Goal: Transaction & Acquisition: Purchase product/service

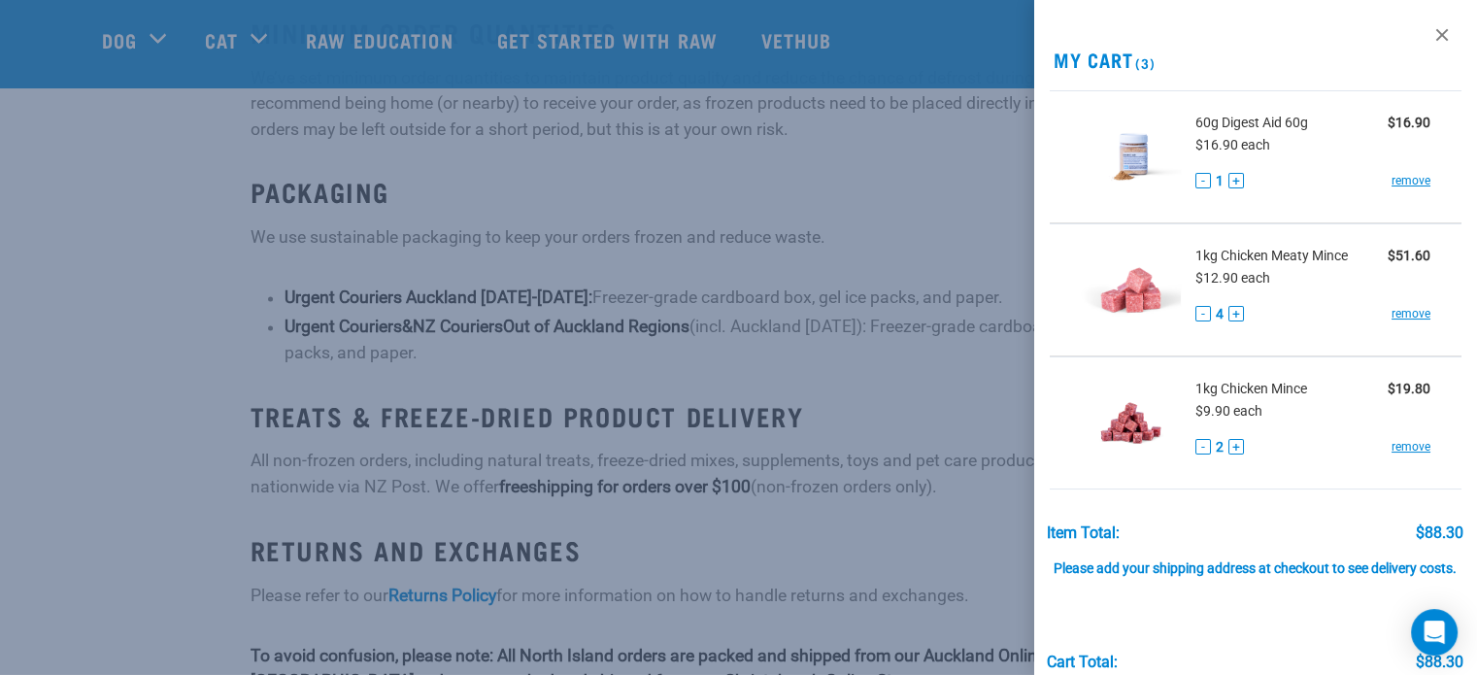
click at [1265, 385] on span "1kg Chicken Mince" at bounding box center [1252, 389] width 112 height 20
click at [1235, 448] on button "+" at bounding box center [1237, 447] width 16 height 16
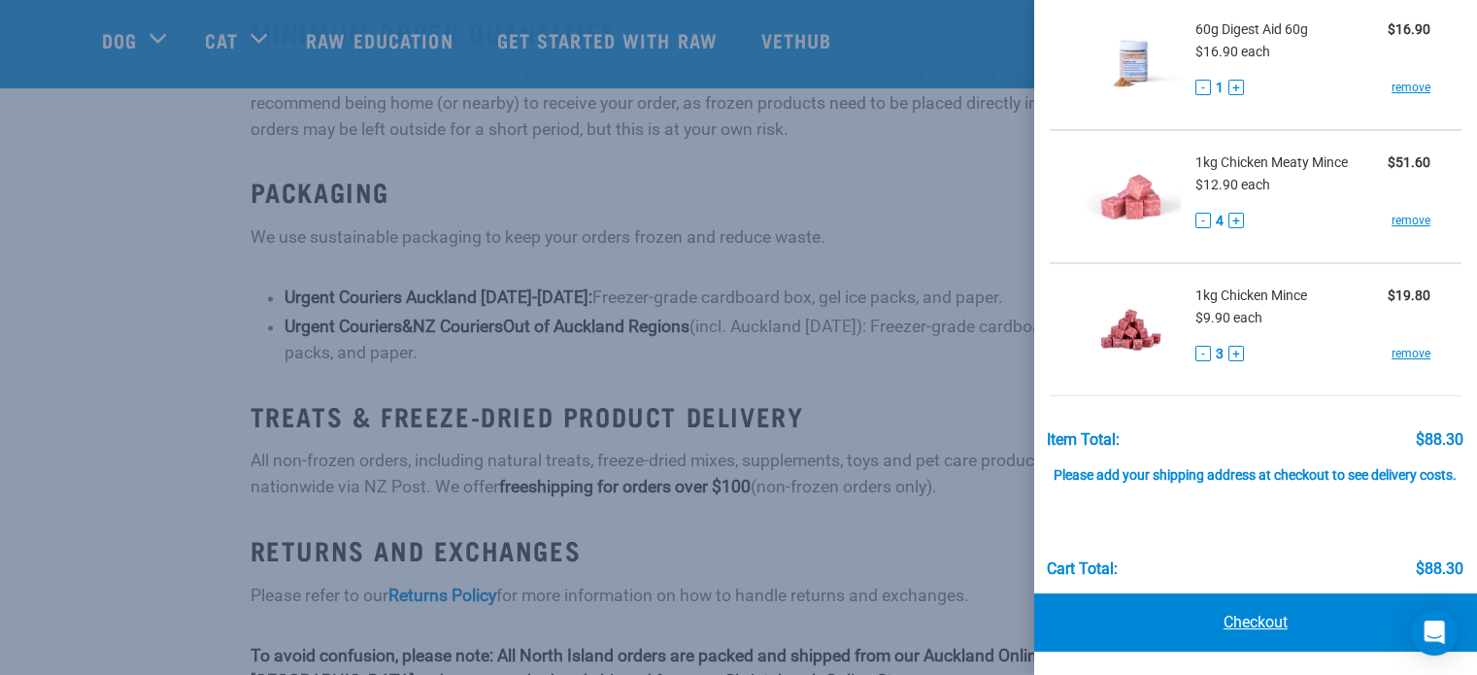
click at [1235, 619] on link "Checkout" at bounding box center [1255, 622] width 443 height 58
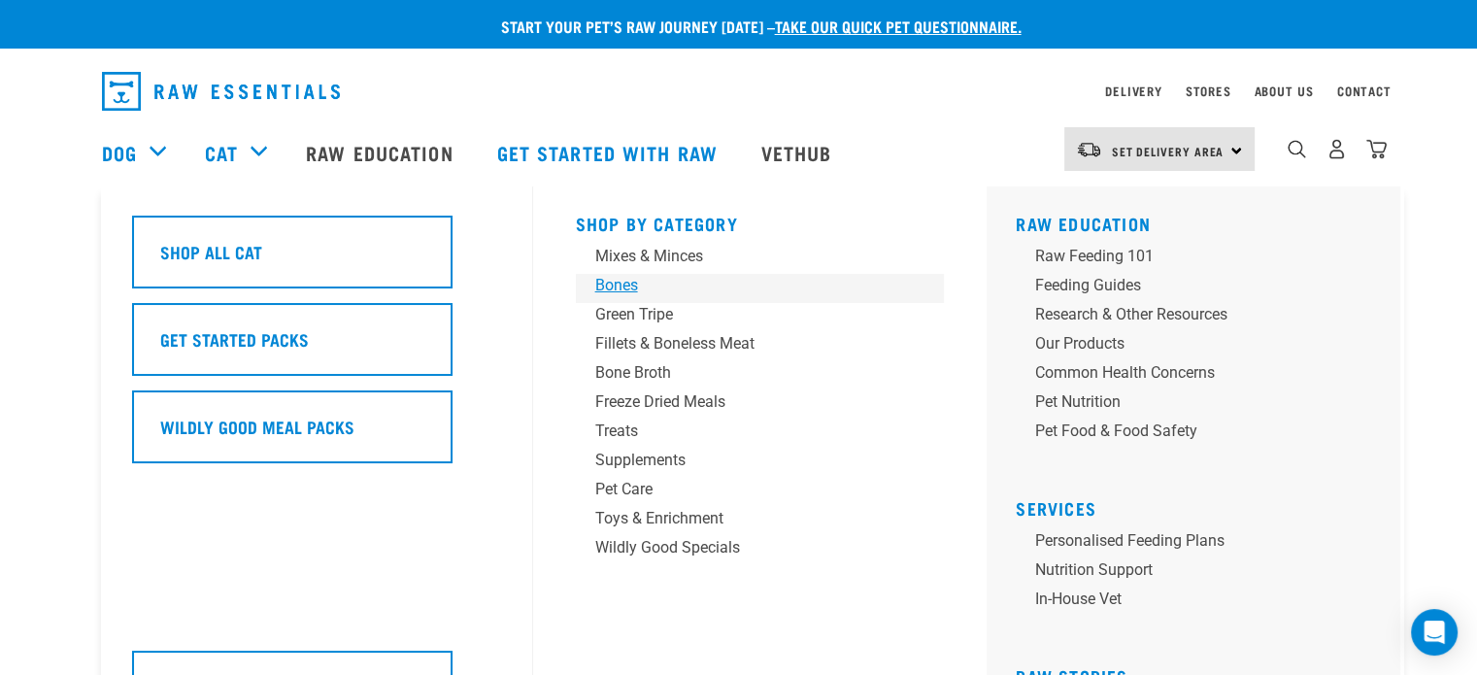
click at [626, 279] on div "Bones" at bounding box center [746, 285] width 303 height 23
click at [623, 429] on div "Treats" at bounding box center [746, 431] width 303 height 23
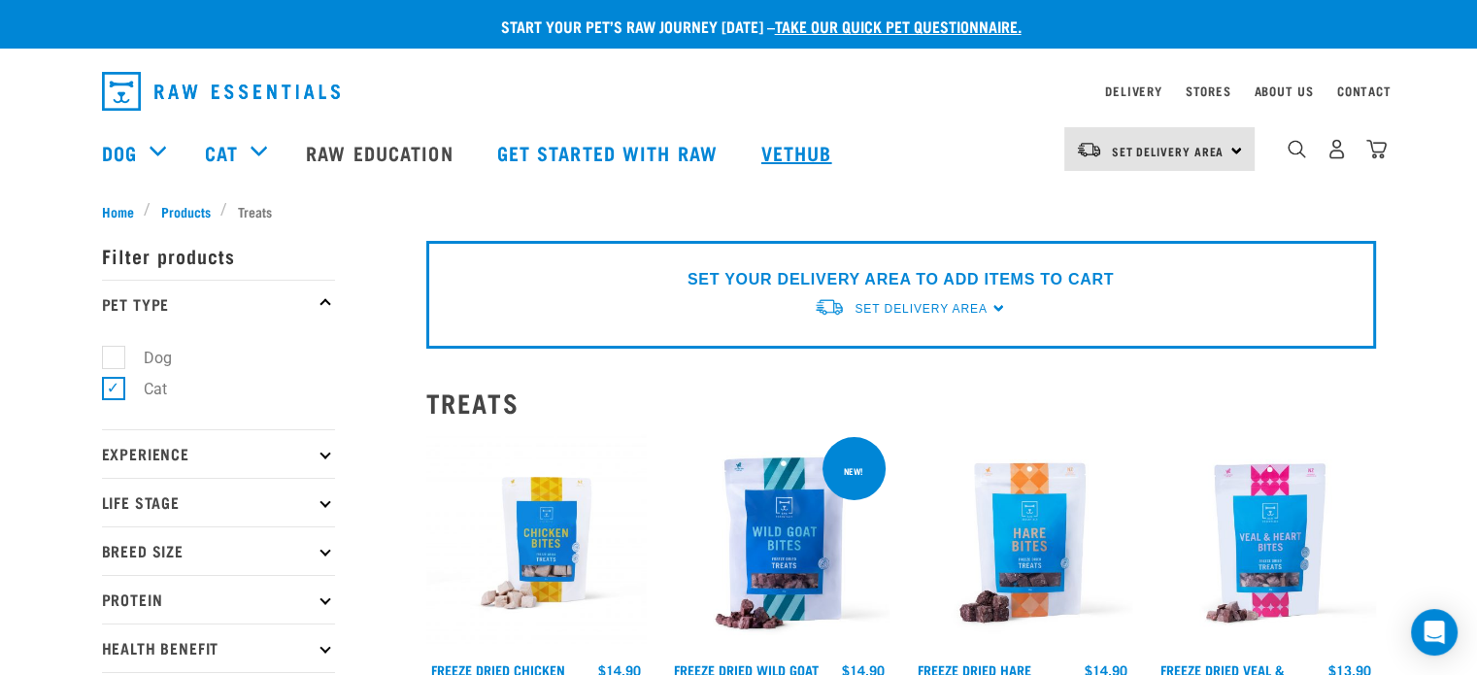
click at [807, 152] on link "Vethub" at bounding box center [799, 153] width 115 height 78
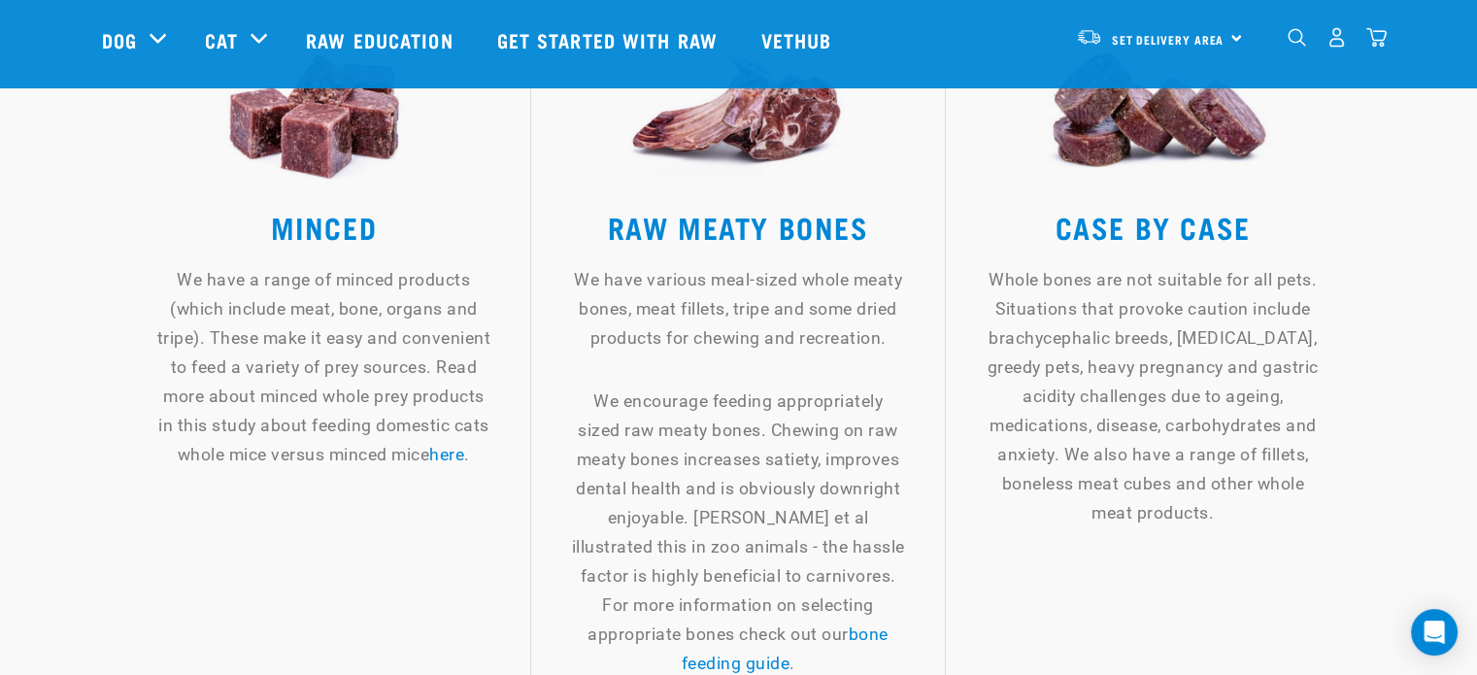
scroll to position [2498, 0]
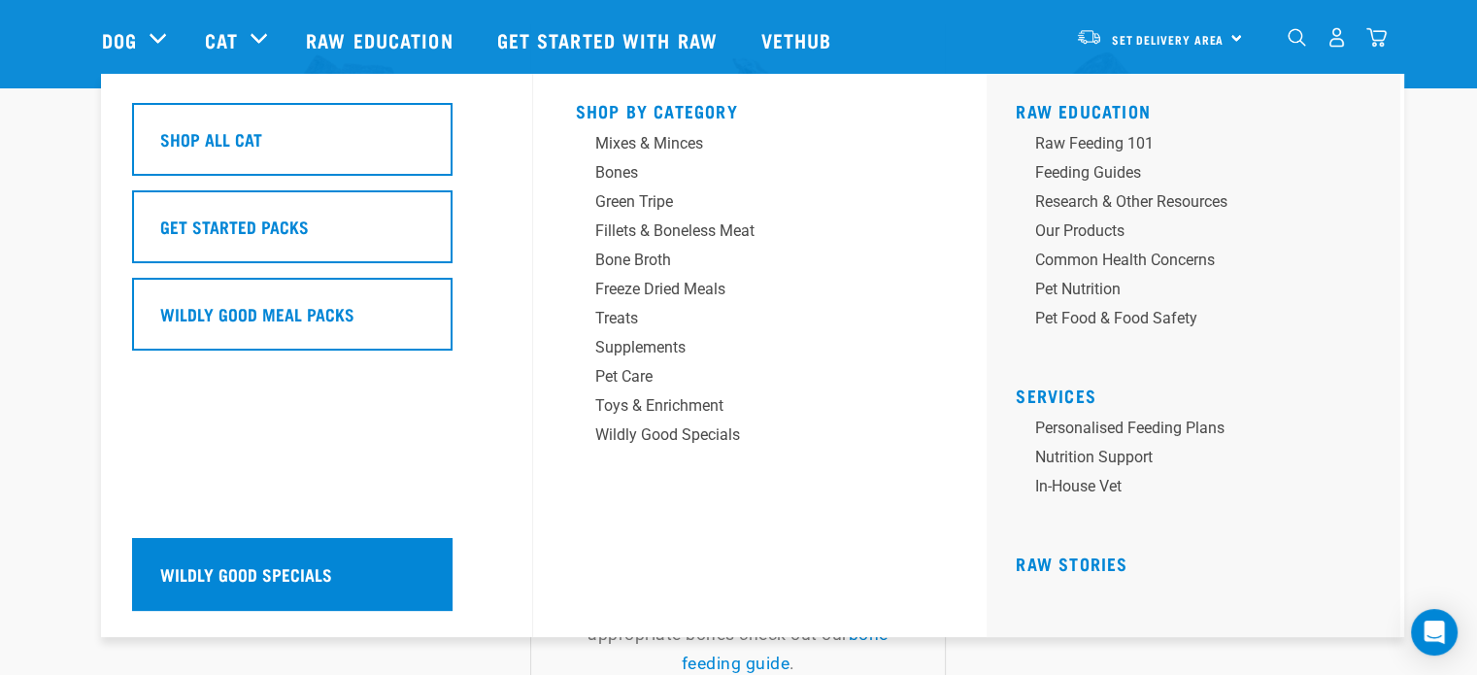
click at [278, 558] on div "Wildly Good Specials" at bounding box center [292, 574] width 320 height 73
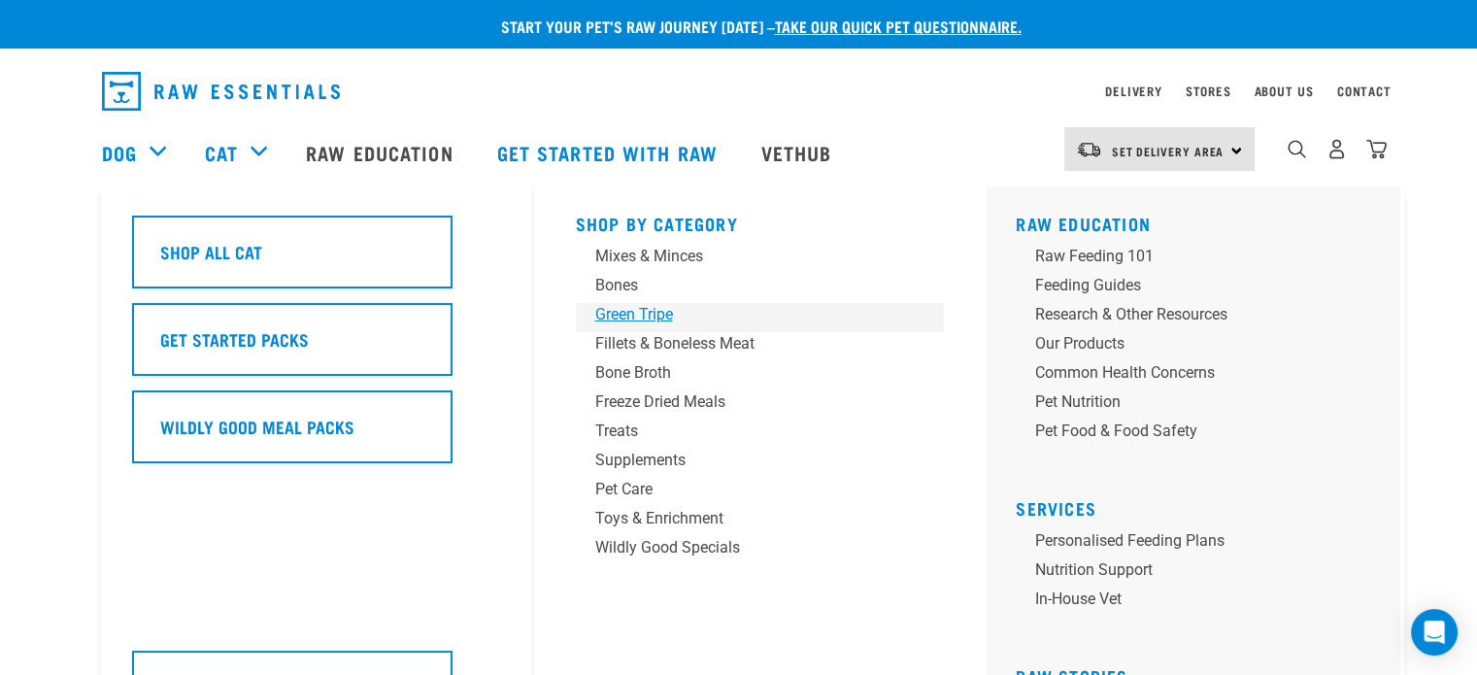
click at [648, 319] on div "Green Tripe" at bounding box center [746, 314] width 303 height 23
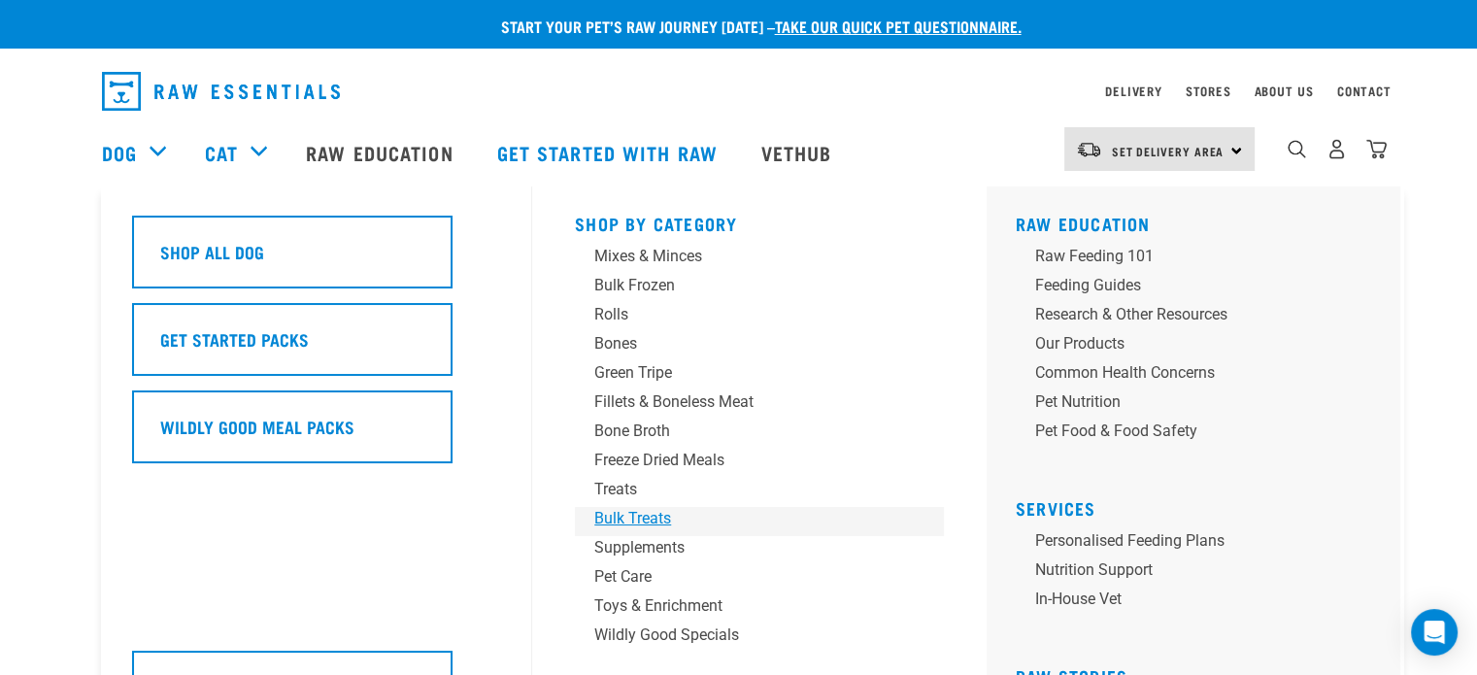
click at [655, 527] on div "Bulk Treats" at bounding box center [745, 518] width 303 height 23
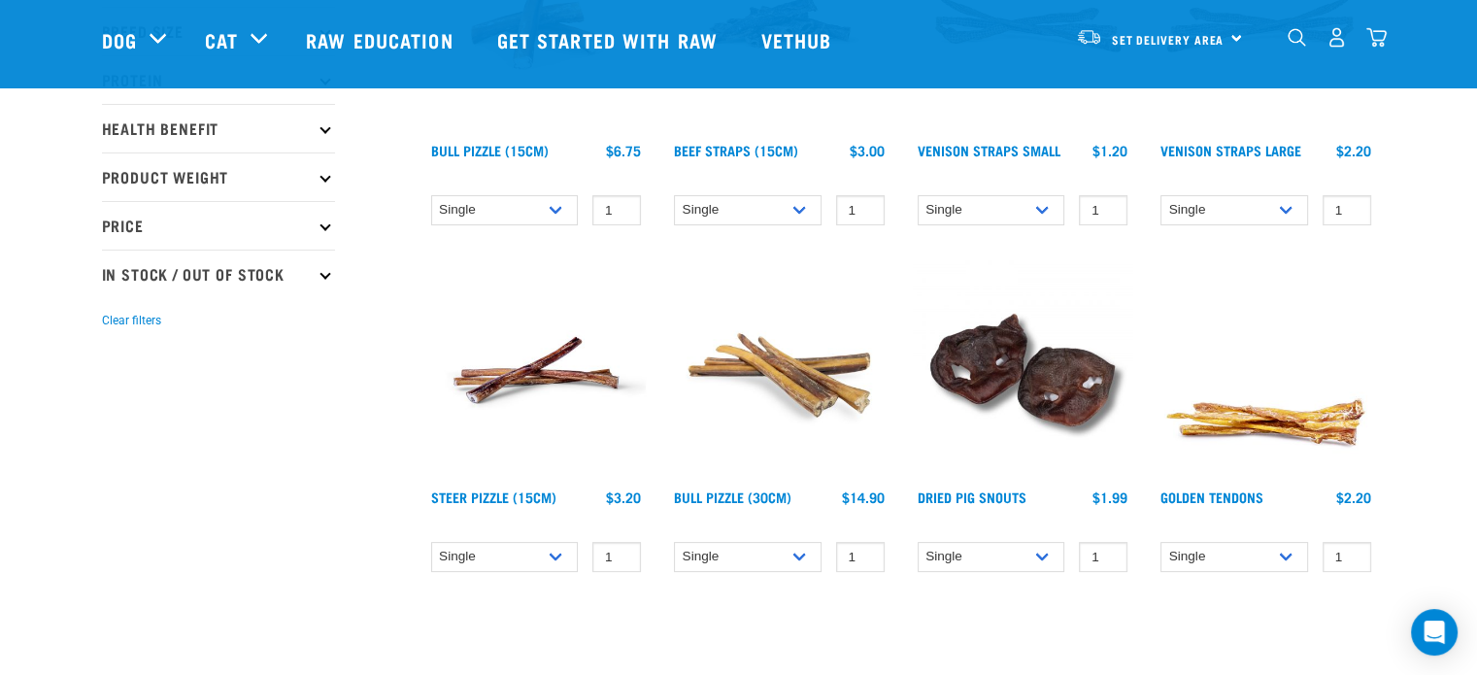
scroll to position [380, 0]
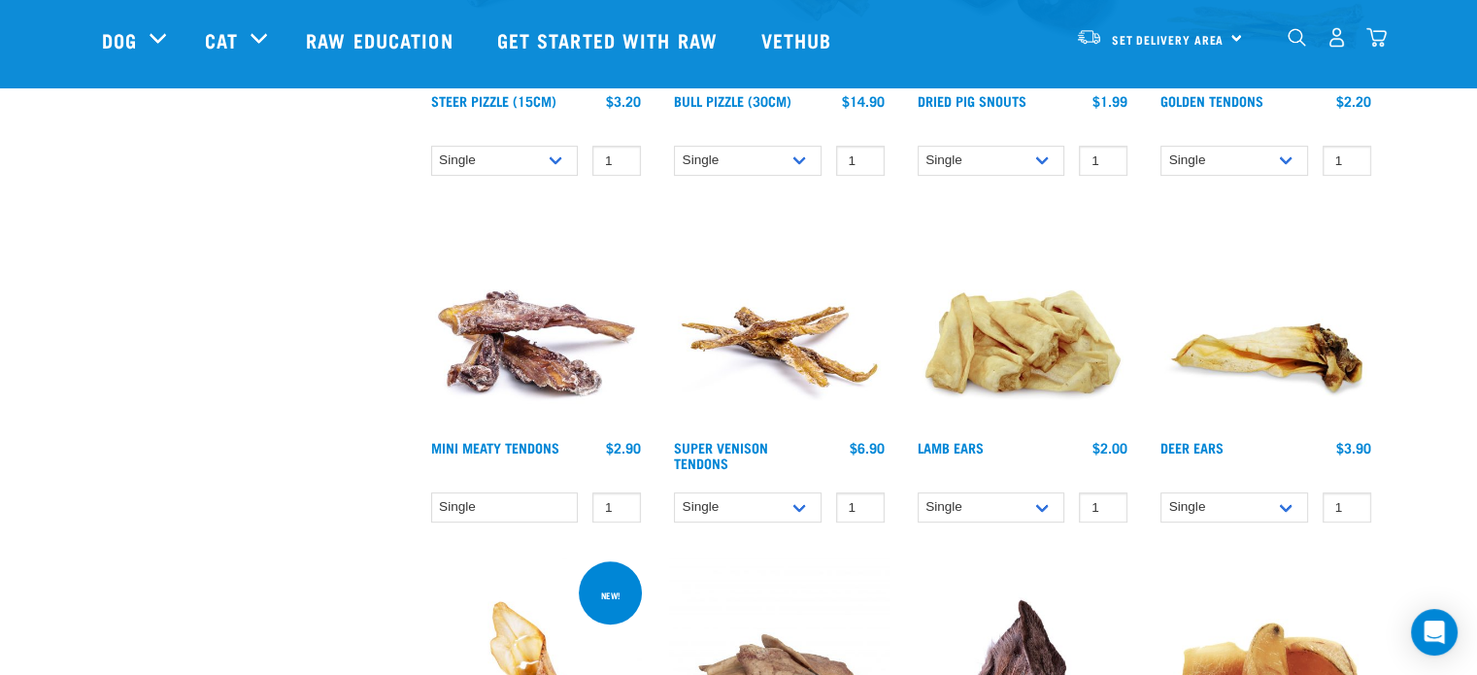
click at [876, 411] on img at bounding box center [779, 321] width 220 height 220
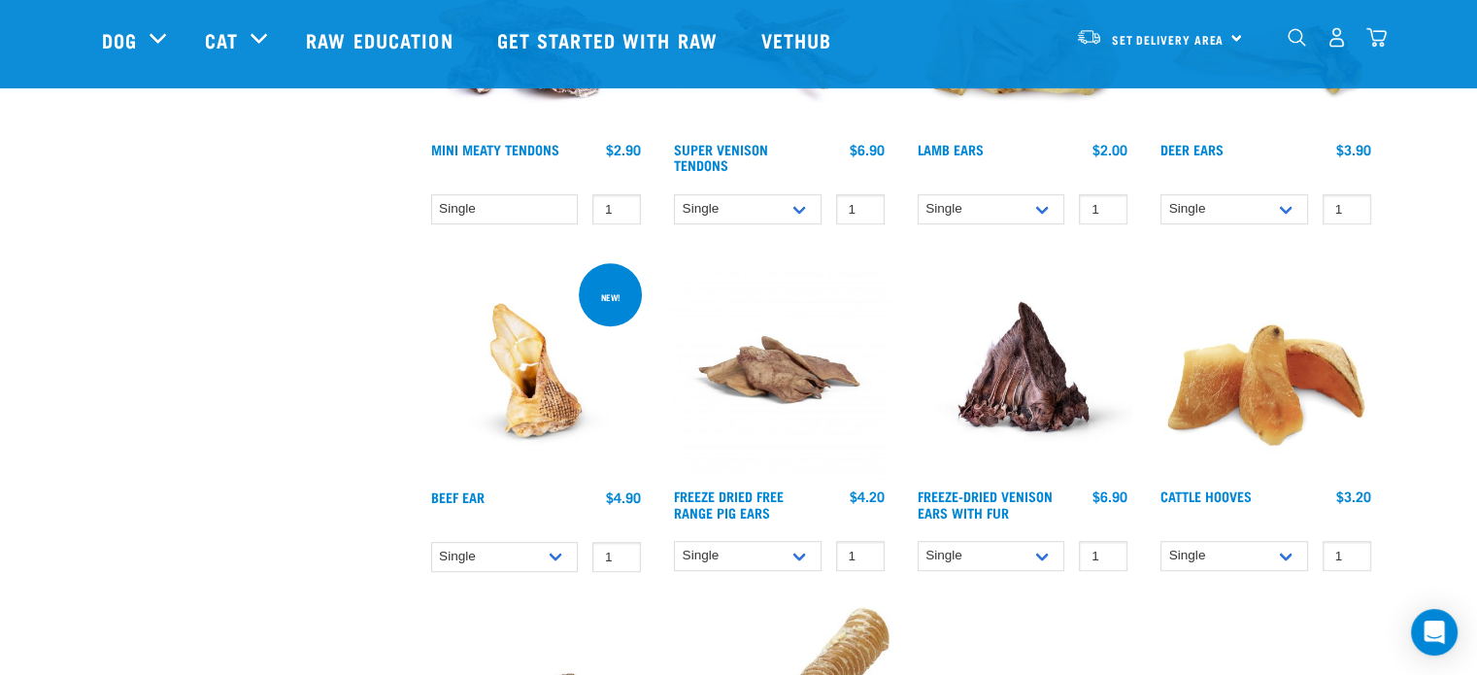
scroll to position [1084, 0]
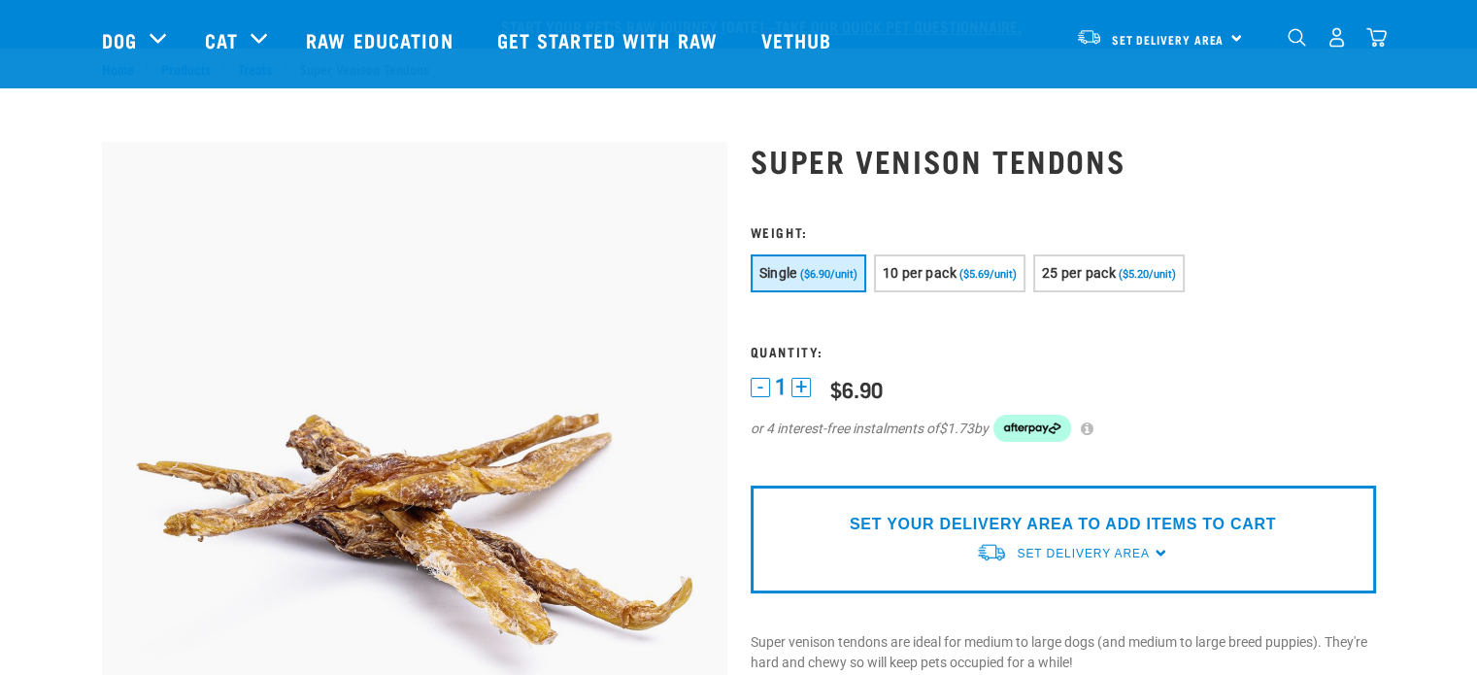
scroll to position [381, 0]
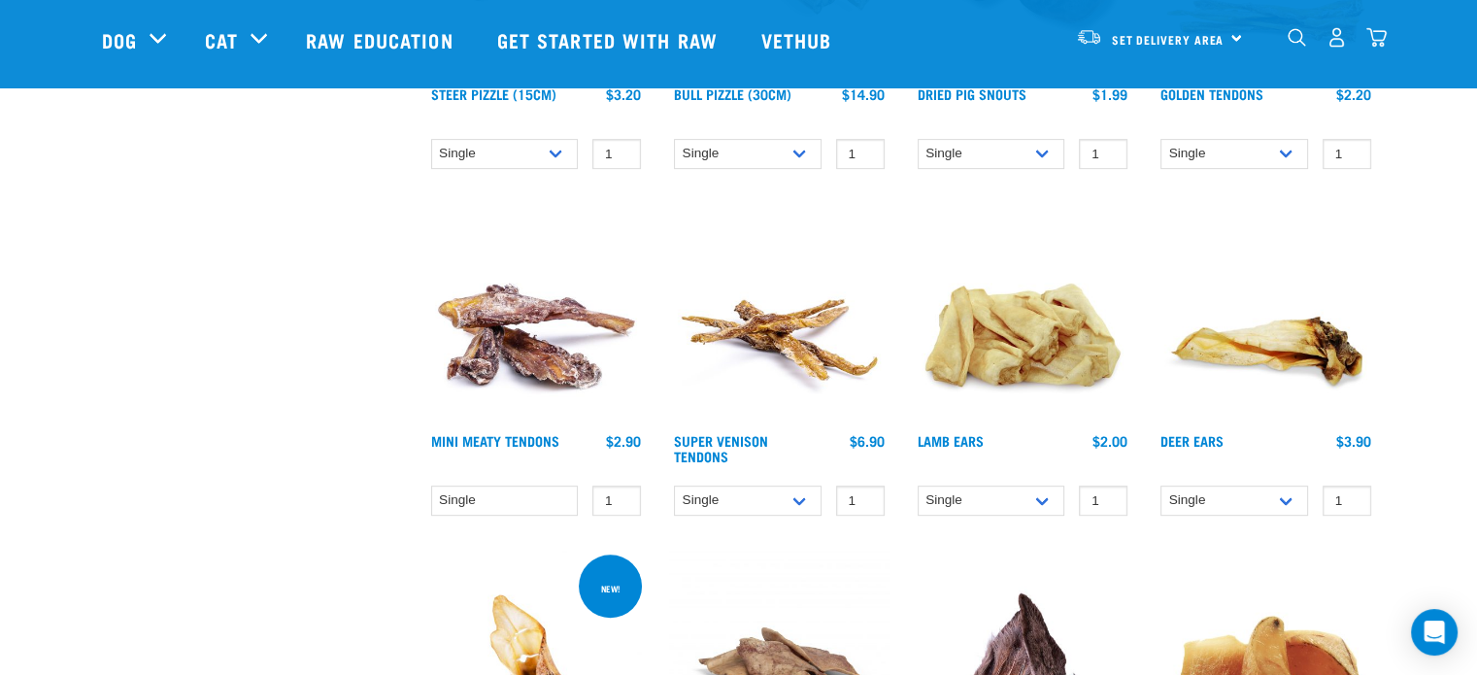
scroll to position [653, 0]
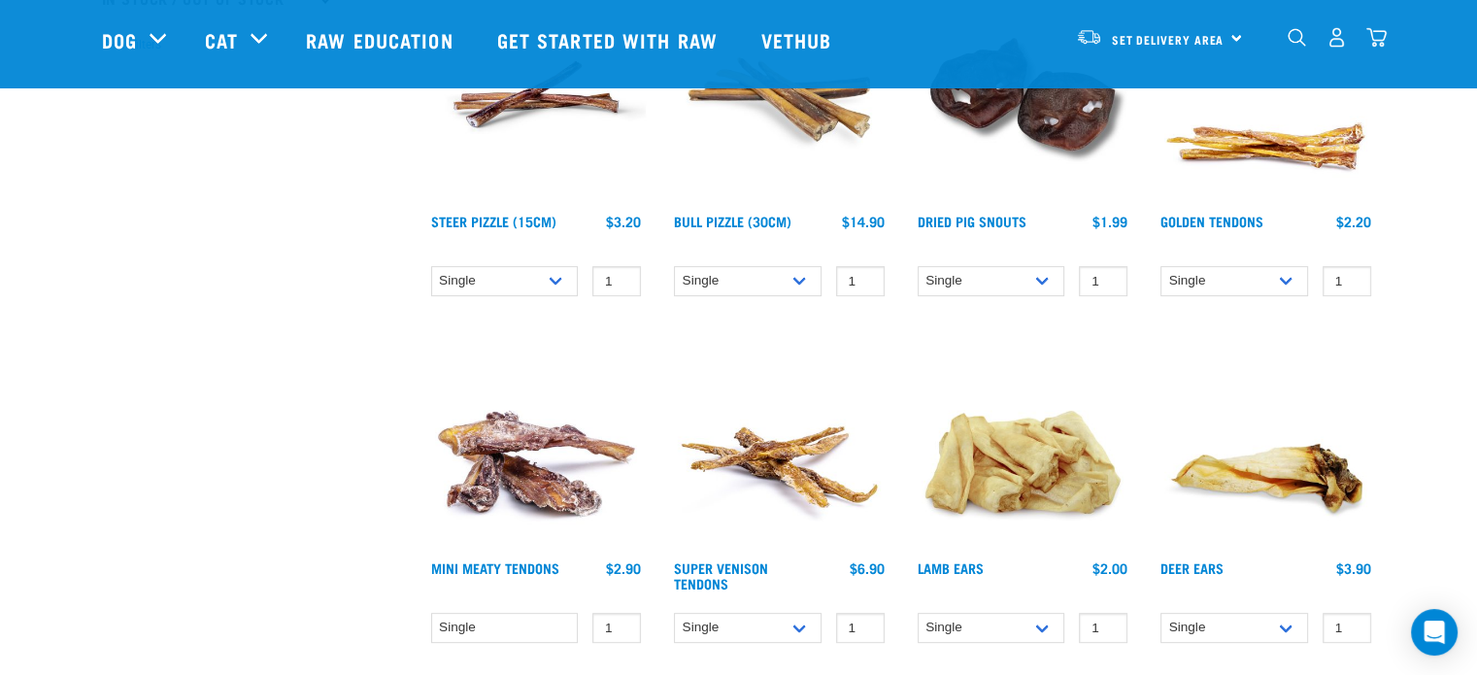
click at [967, 523] on img at bounding box center [1023, 441] width 220 height 220
click at [146, 244] on div "× Filter products Pet Type Dog Cat Experience New Raw Feeder Experienced Raw Fe…" at bounding box center [252, 602] width 324 height 2376
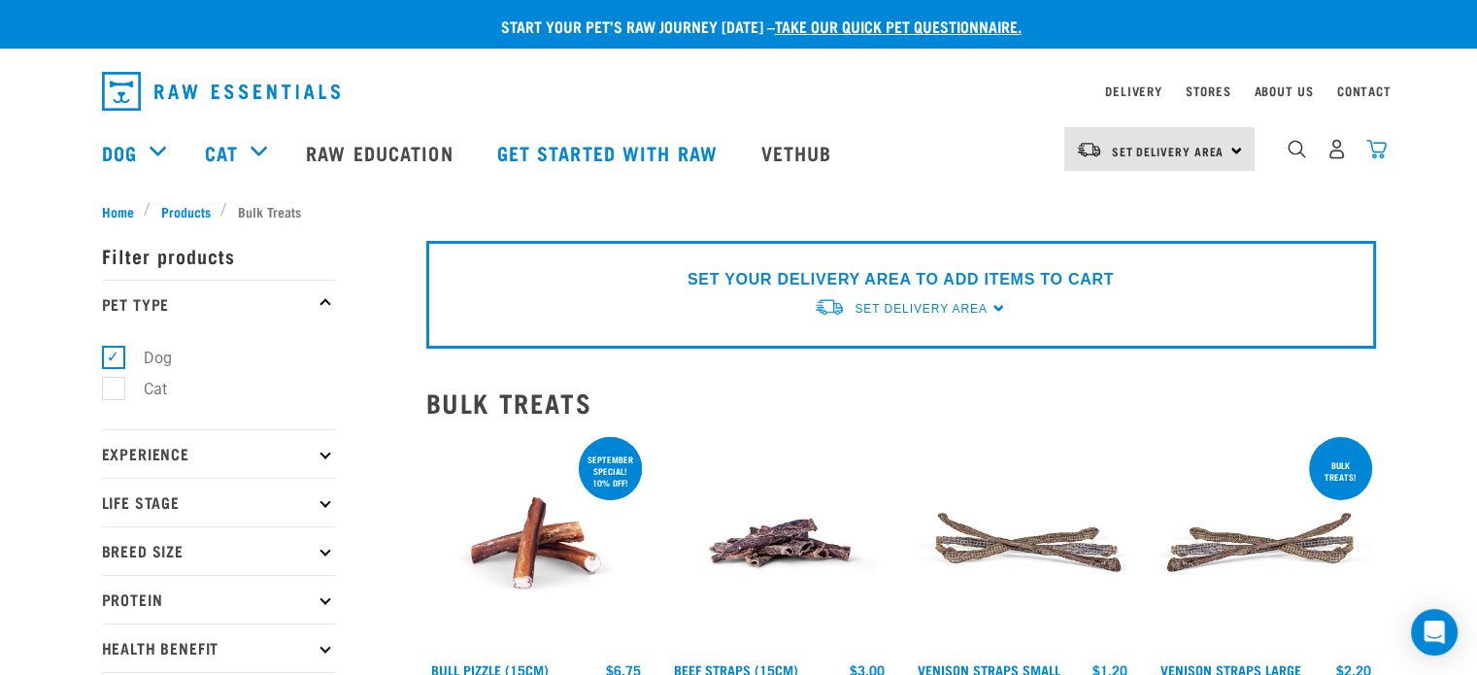
click at [1380, 154] on img "dropdown navigation" at bounding box center [1376, 149] width 20 height 20
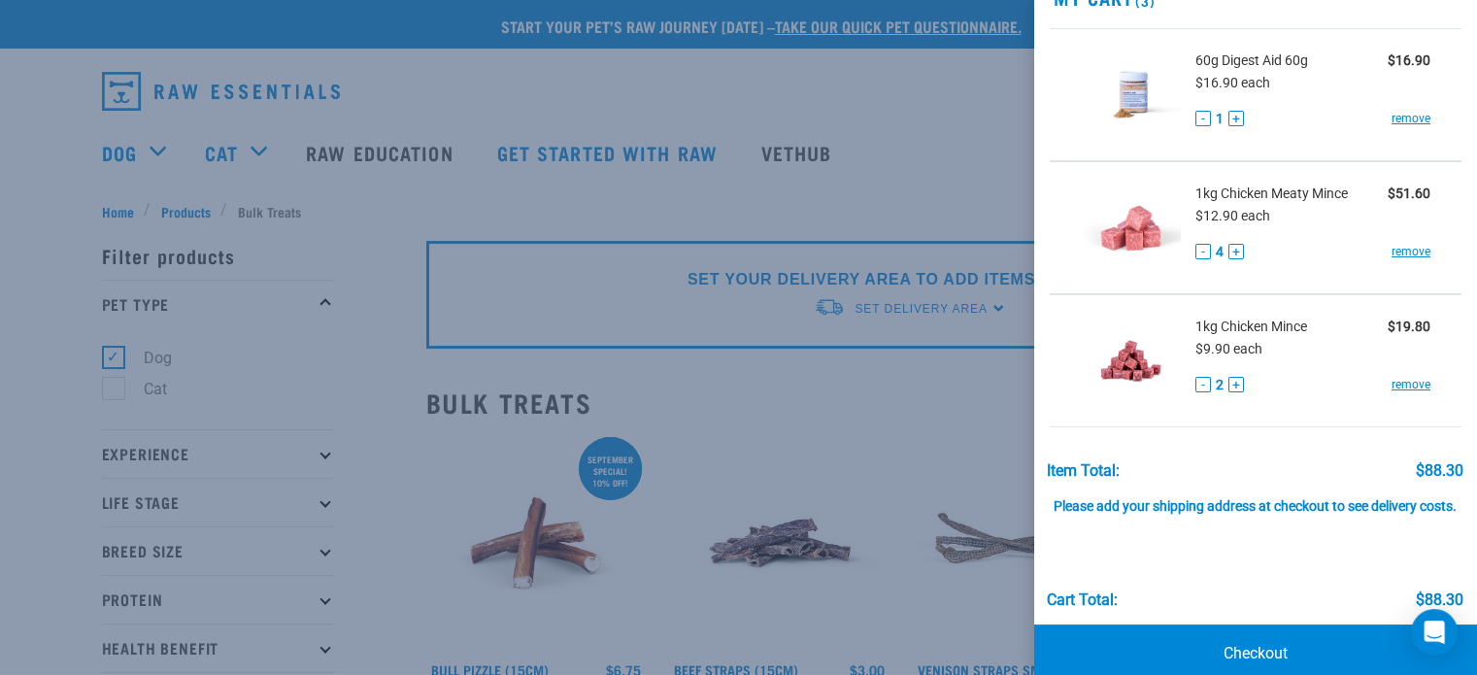
scroll to position [65, 0]
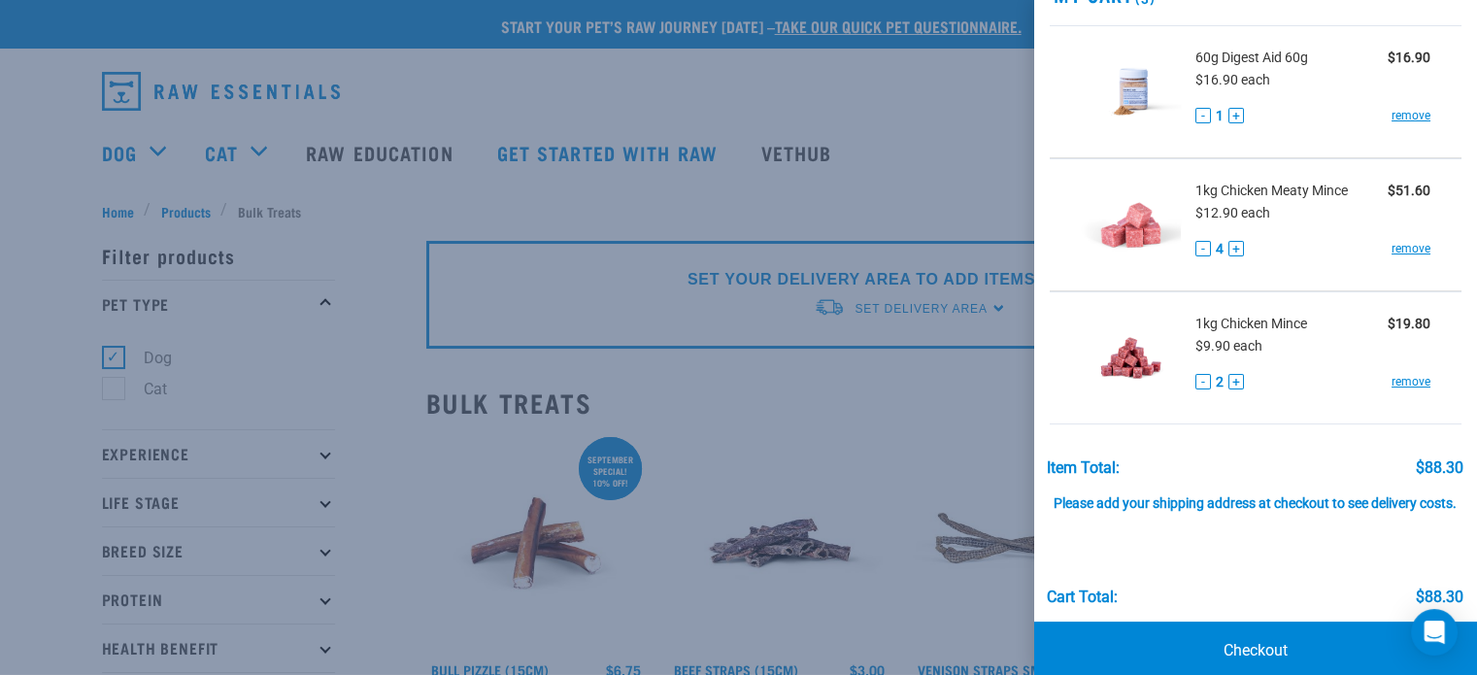
click at [1244, 60] on span "60g Digest Aid 60g" at bounding box center [1252, 58] width 113 height 20
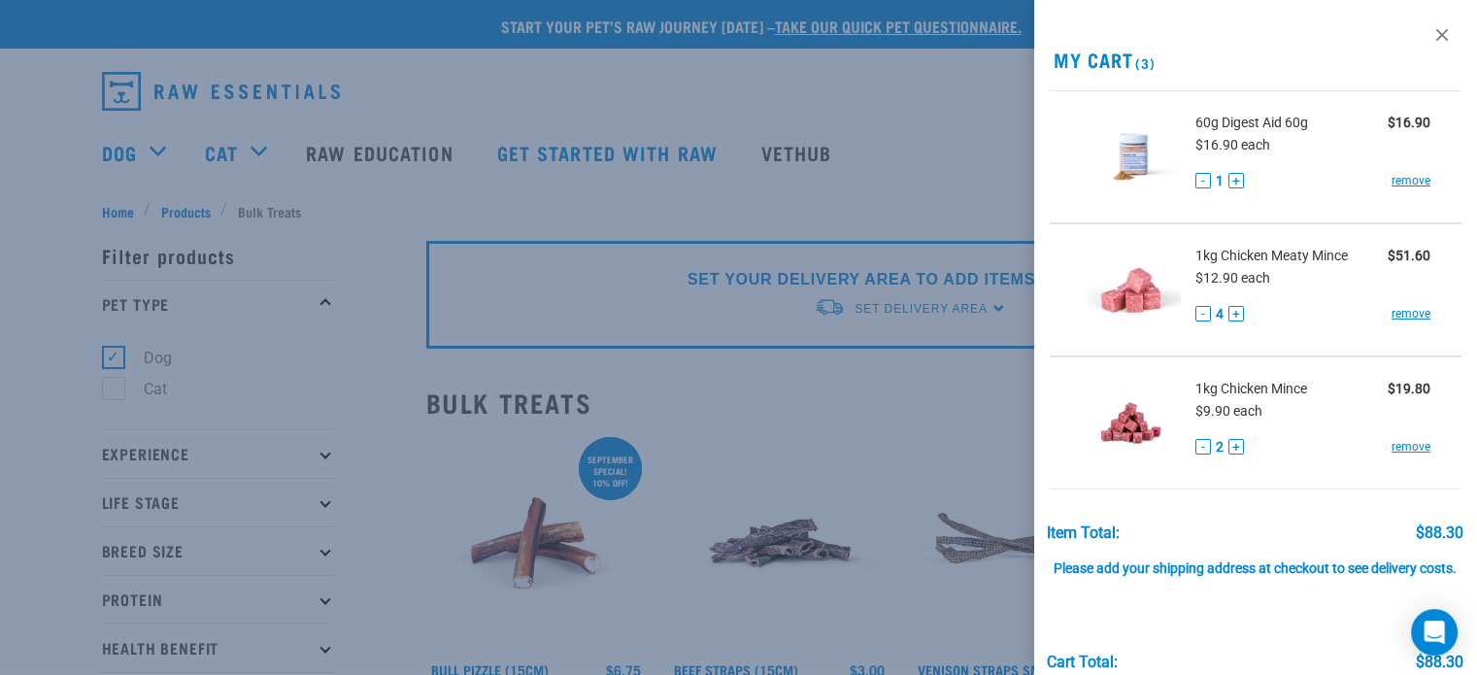
click at [1265, 153] on div "$16.90 each" at bounding box center [1313, 144] width 235 height 23
click at [1247, 115] on span "60g Digest Aid 60g" at bounding box center [1252, 123] width 113 height 20
click at [1153, 112] on img at bounding box center [1131, 157] width 100 height 100
click at [1235, 124] on span "60g Digest Aid 60g" at bounding box center [1252, 123] width 113 height 20
click at [599, 319] on div at bounding box center [738, 337] width 1477 height 675
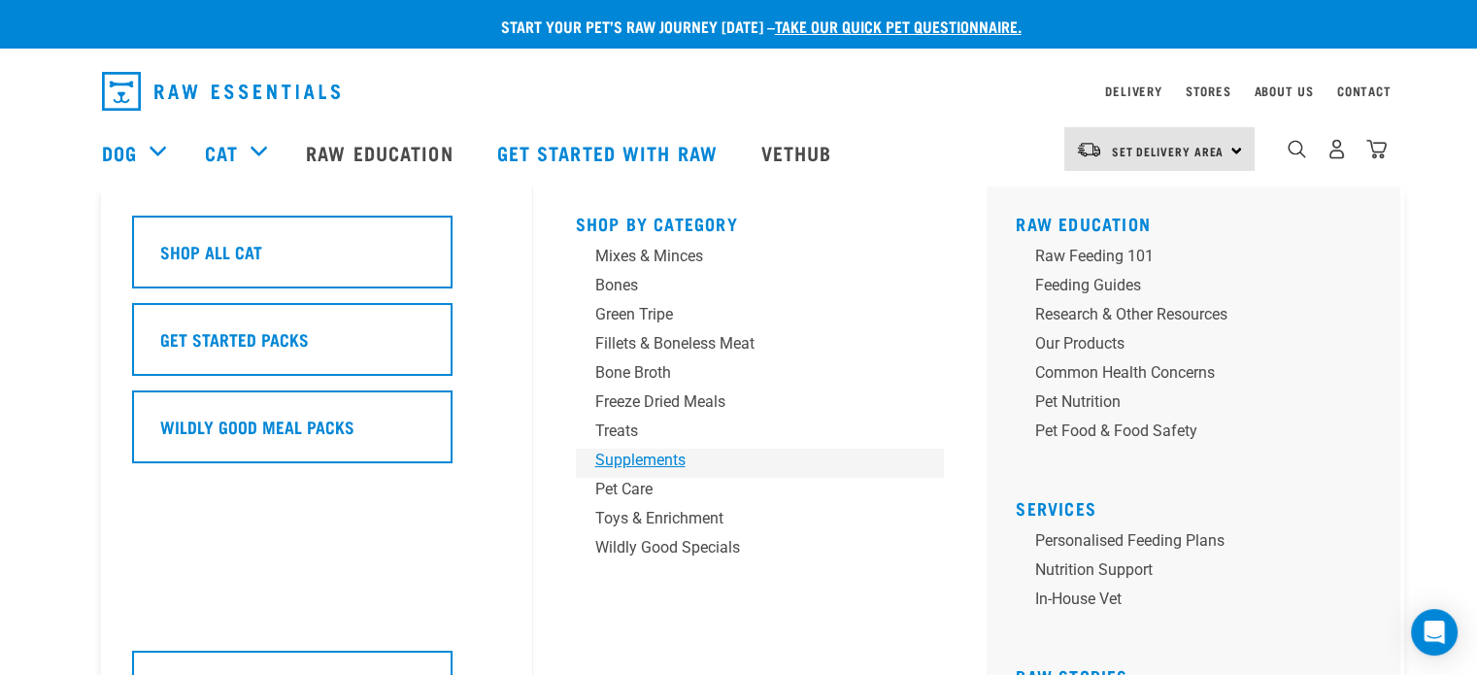
click at [664, 459] on div "Supplements" at bounding box center [746, 460] width 303 height 23
click at [649, 459] on div "Supplements" at bounding box center [746, 460] width 303 height 23
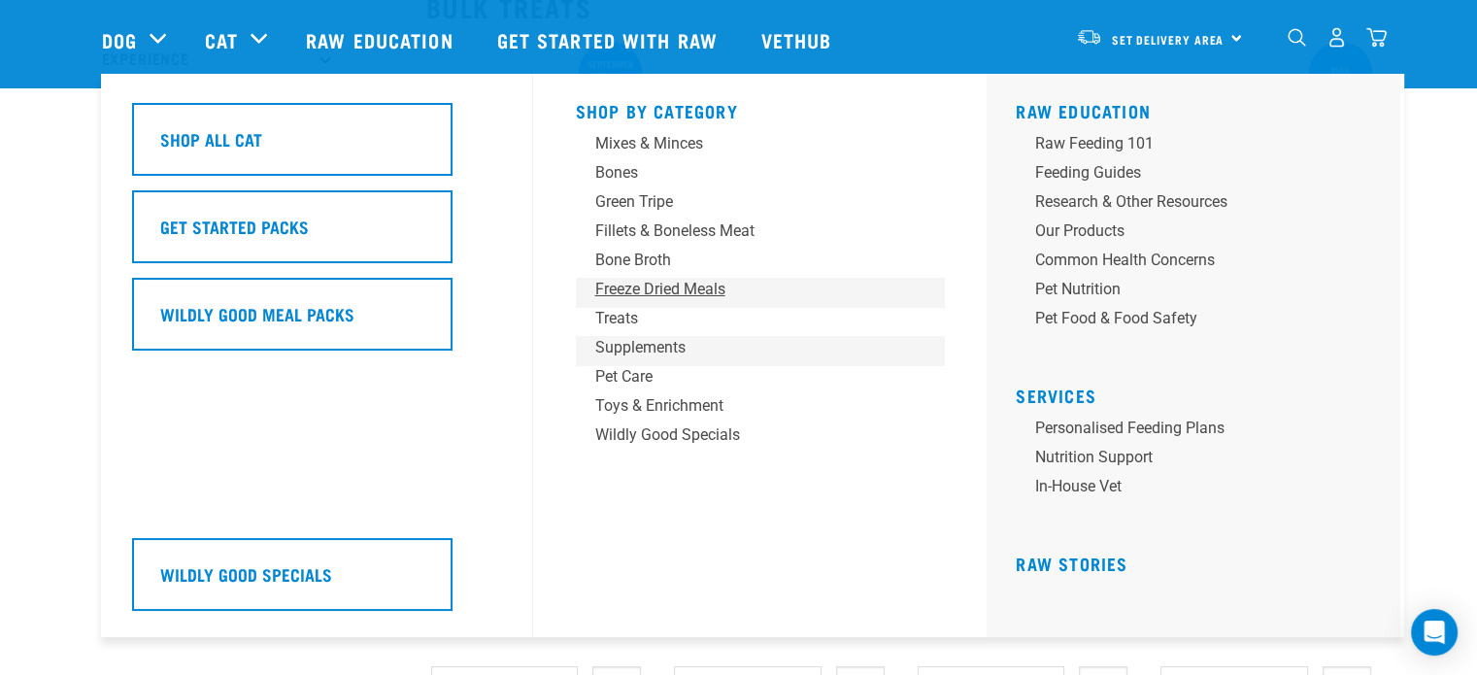
scroll to position [427, 0]
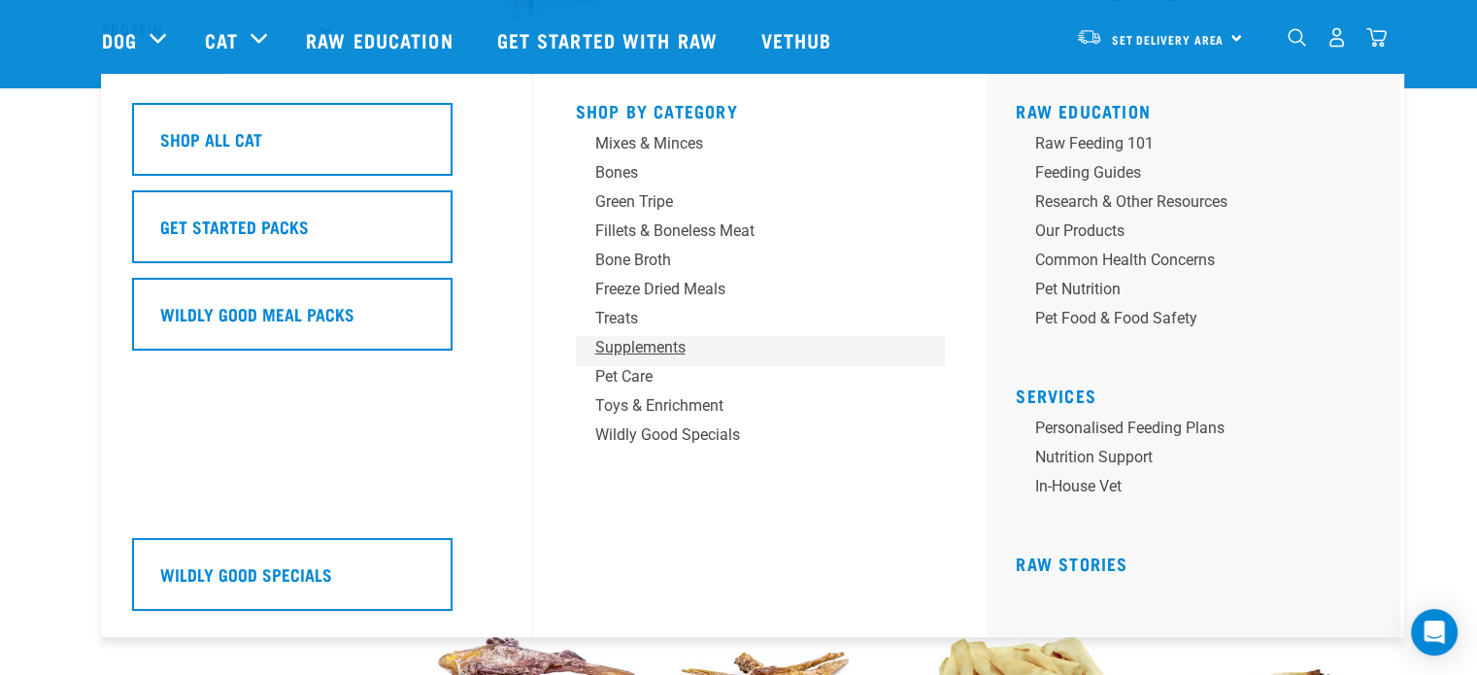
click at [657, 354] on div "Supplements" at bounding box center [746, 347] width 303 height 23
click at [638, 344] on div "Supplements" at bounding box center [746, 347] width 303 height 23
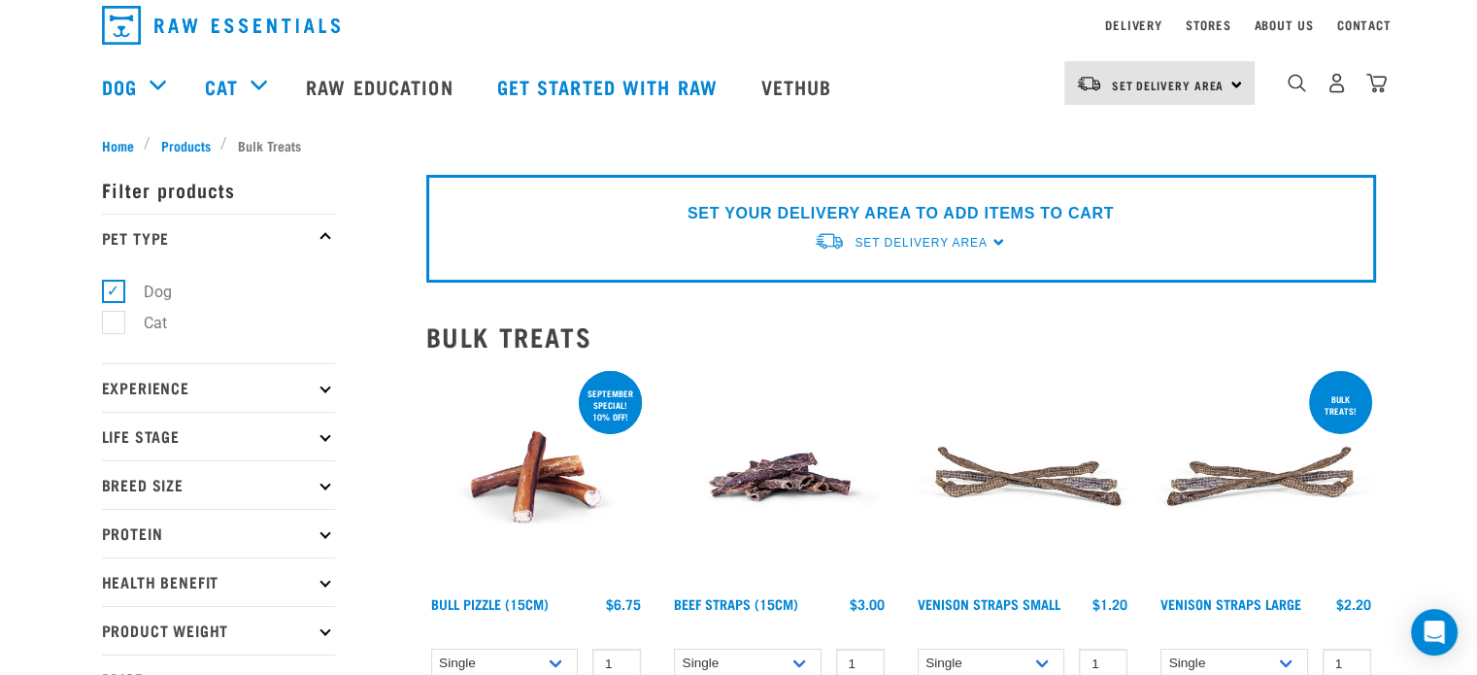
scroll to position [0, 0]
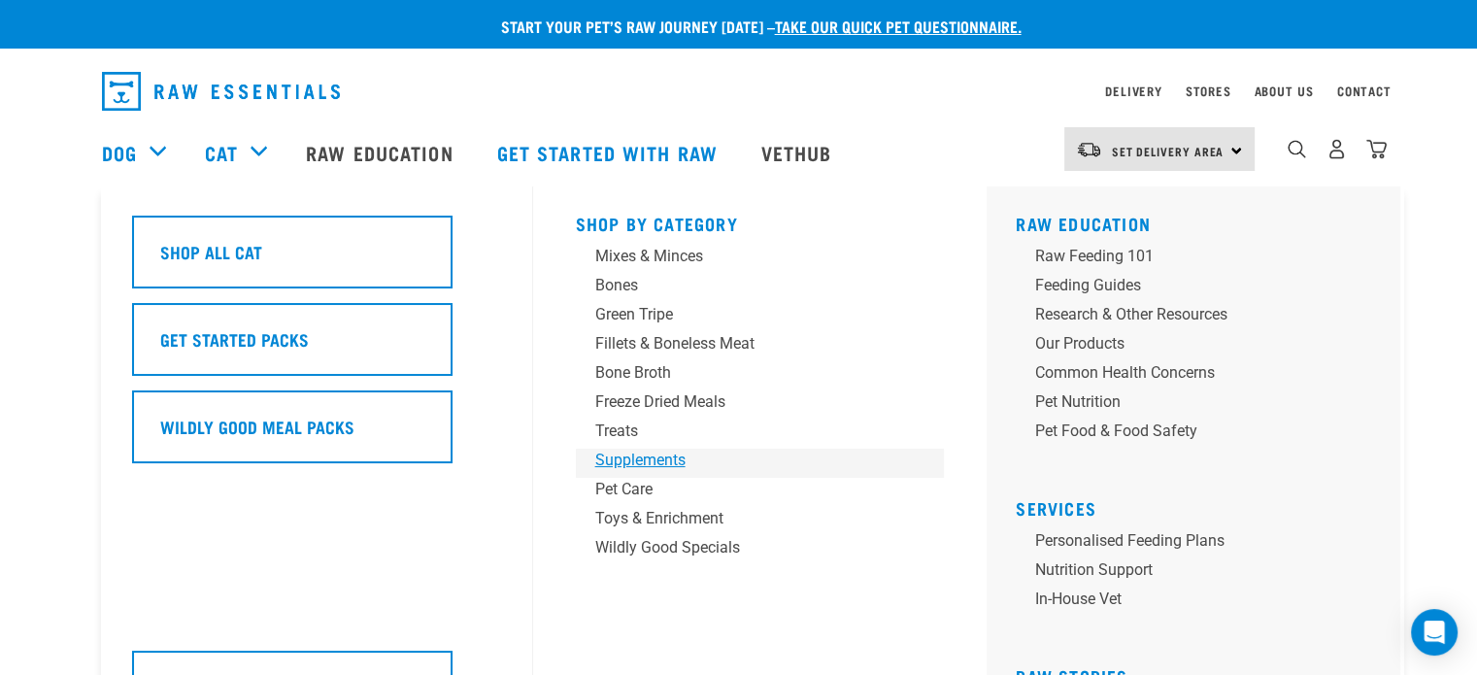
click at [634, 461] on div "Supplements" at bounding box center [746, 460] width 303 height 23
click at [625, 469] on div "Supplements" at bounding box center [746, 460] width 303 height 23
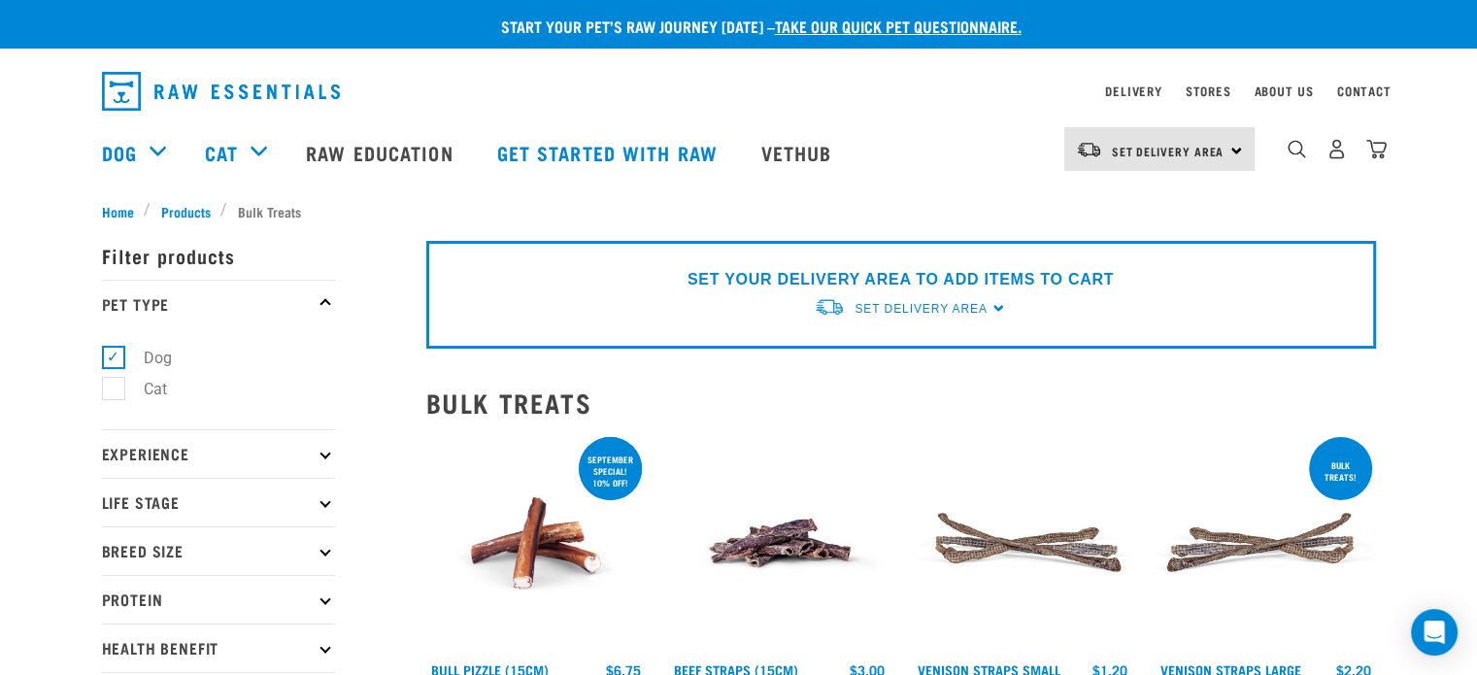
click at [175, 94] on img "dropdown navigation" at bounding box center [221, 91] width 238 height 39
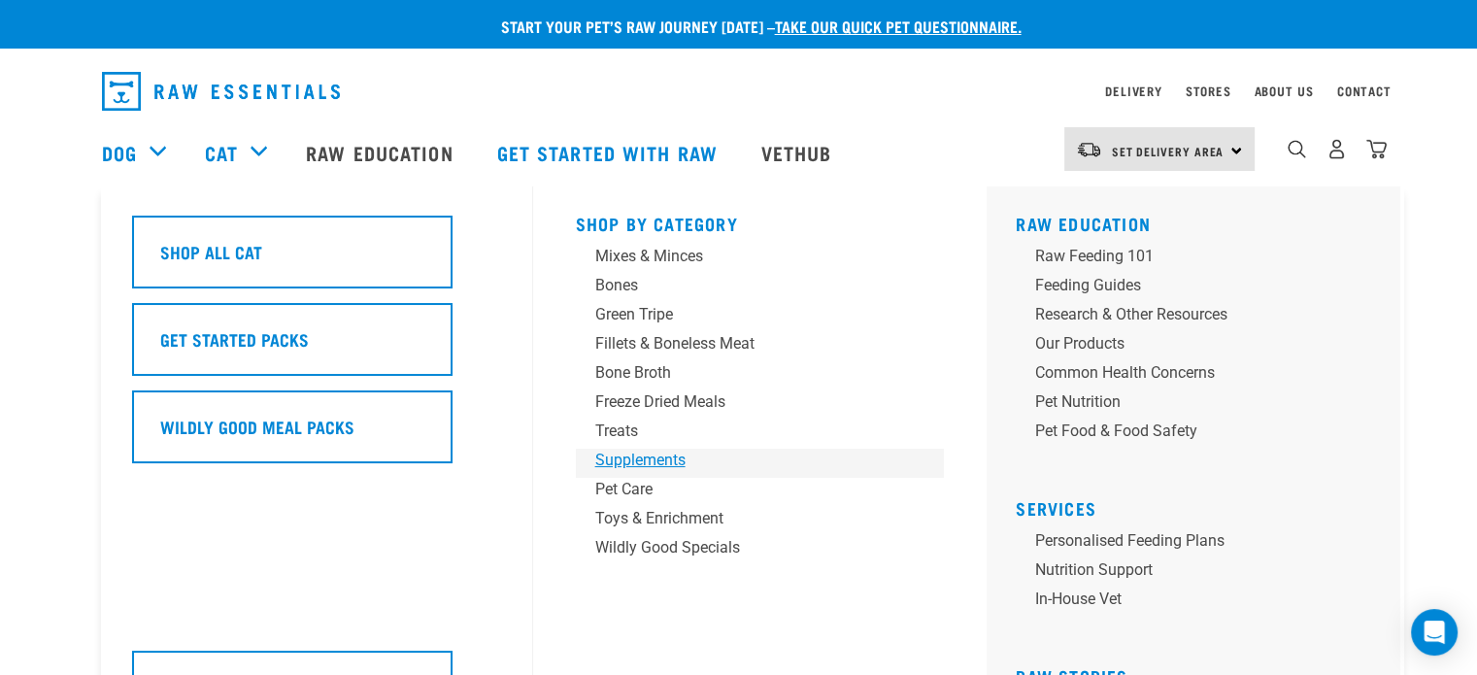
click at [624, 450] on div "Supplements" at bounding box center [746, 460] width 303 height 23
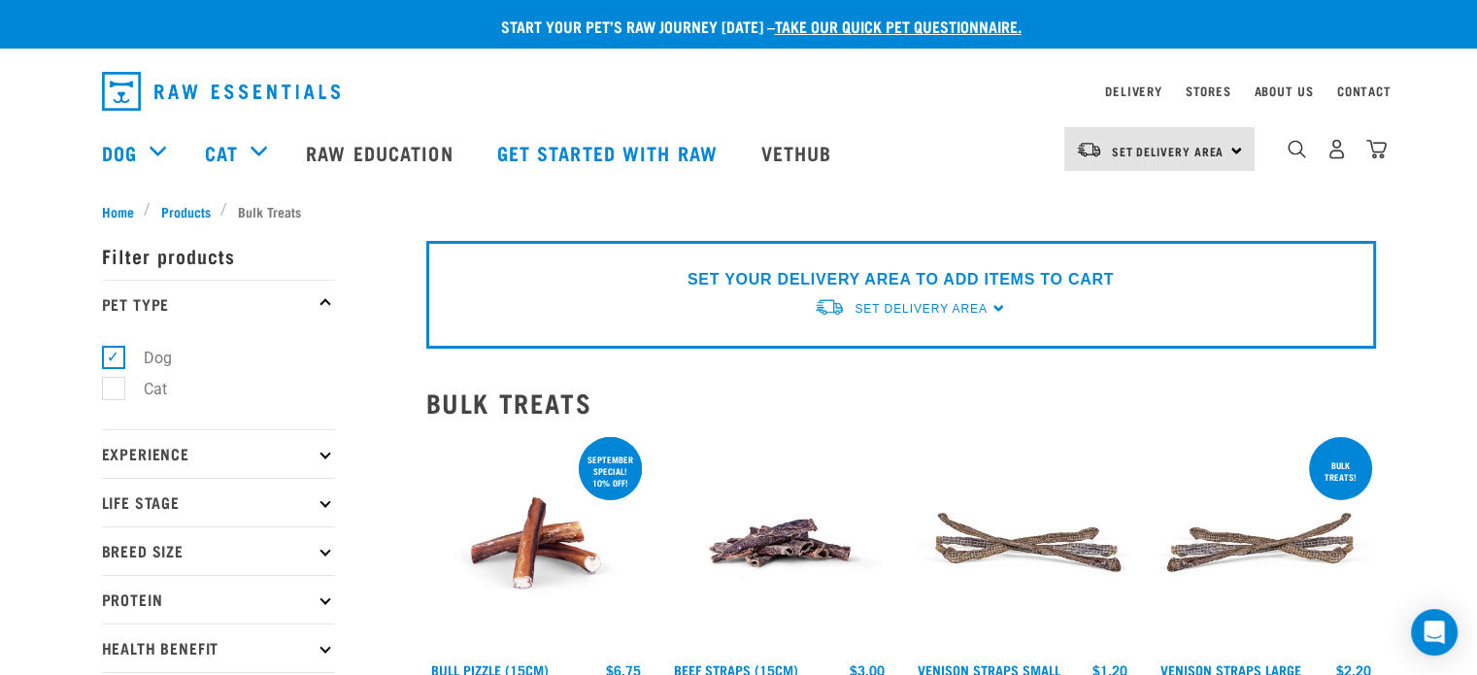
click at [203, 101] on img "dropdown navigation" at bounding box center [221, 91] width 238 height 39
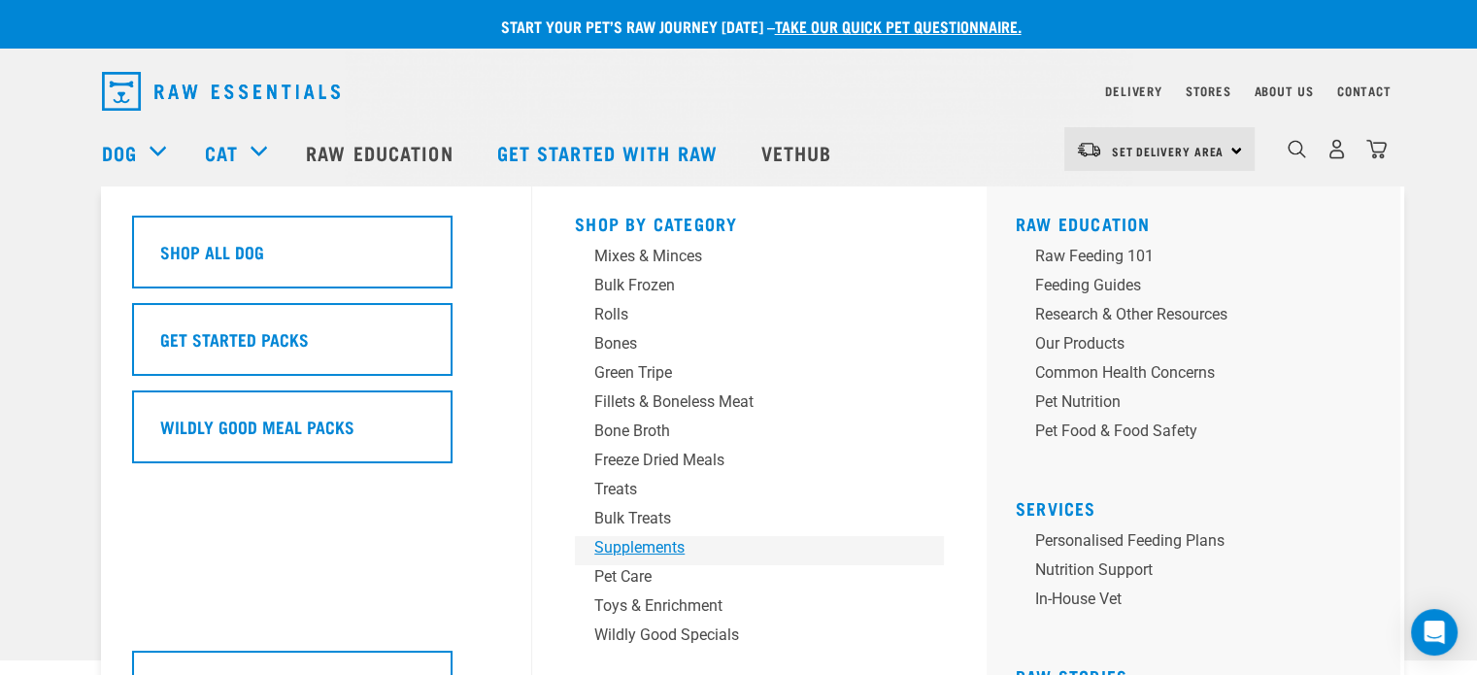
click at [621, 548] on div "Supplements" at bounding box center [745, 547] width 303 height 23
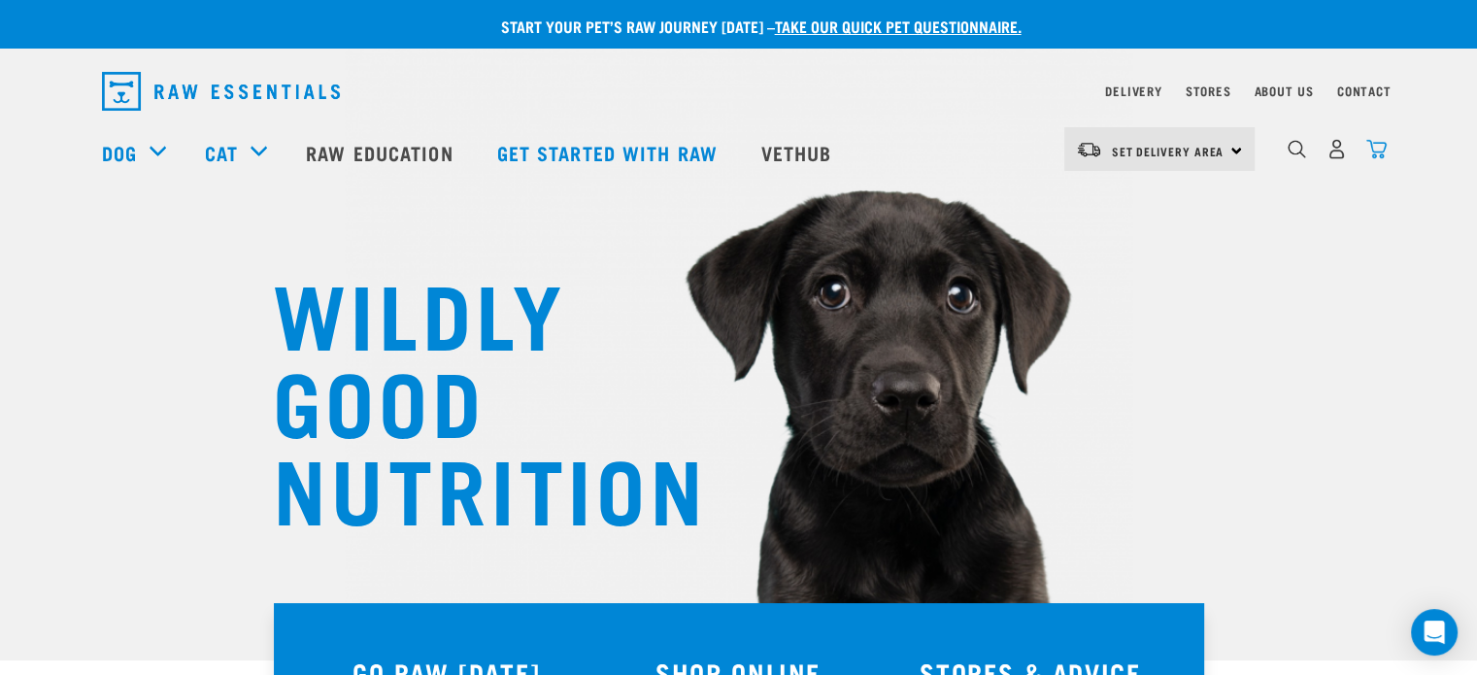
click at [1383, 147] on img "dropdown navigation" at bounding box center [1376, 149] width 20 height 20
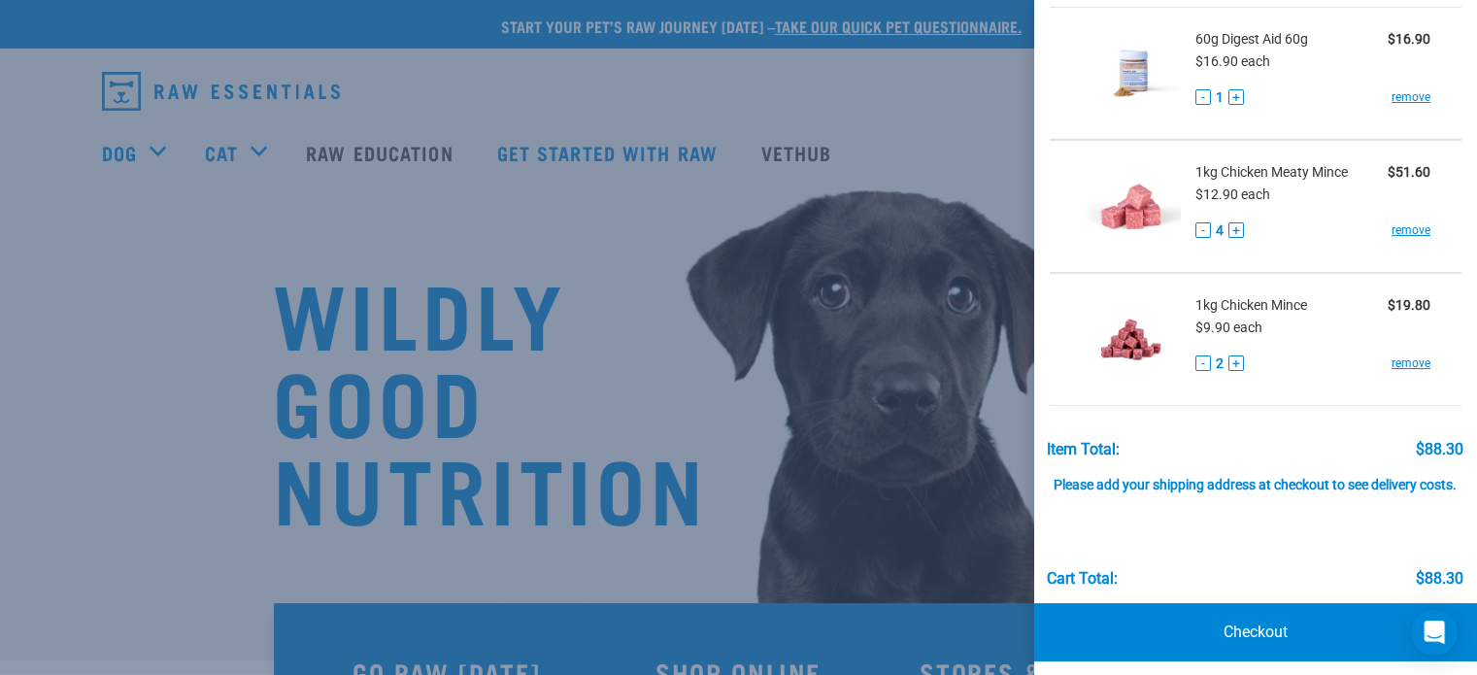
scroll to position [107, 0]
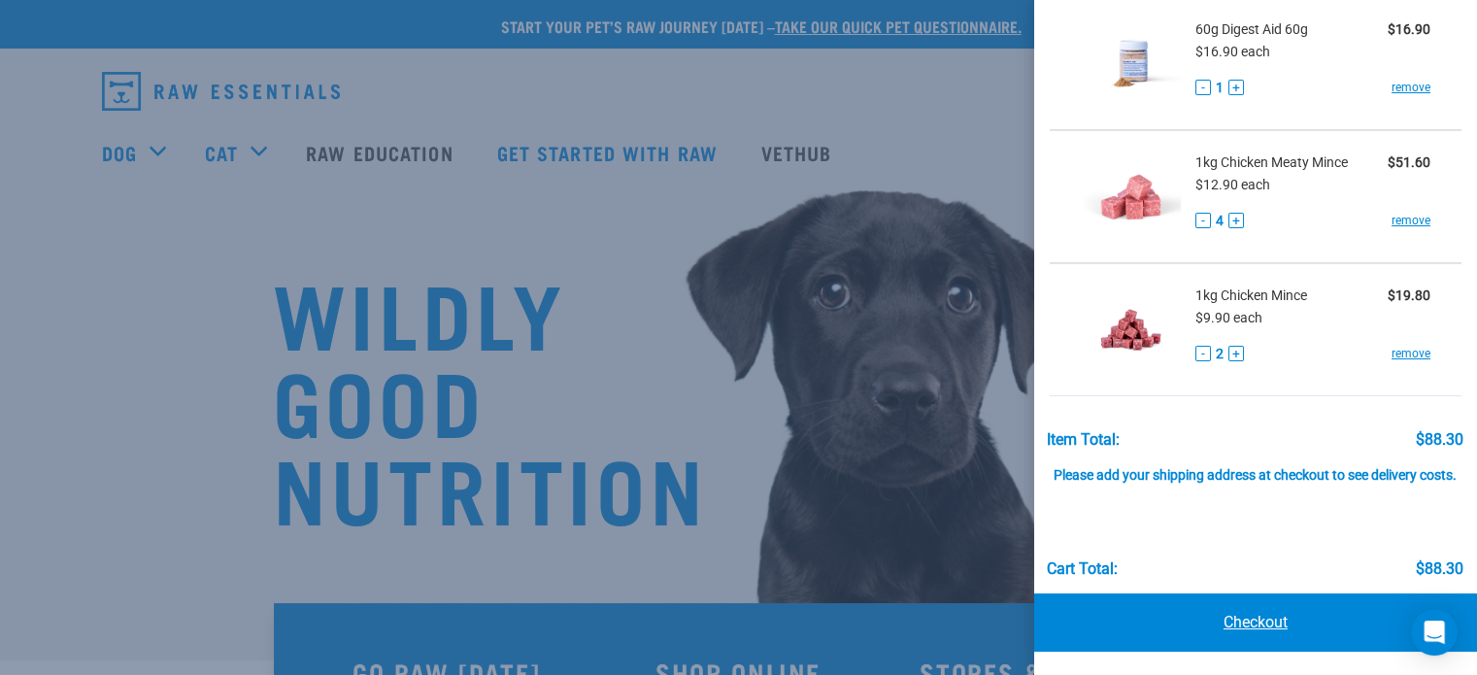
click at [1276, 617] on link "Checkout" at bounding box center [1255, 622] width 443 height 58
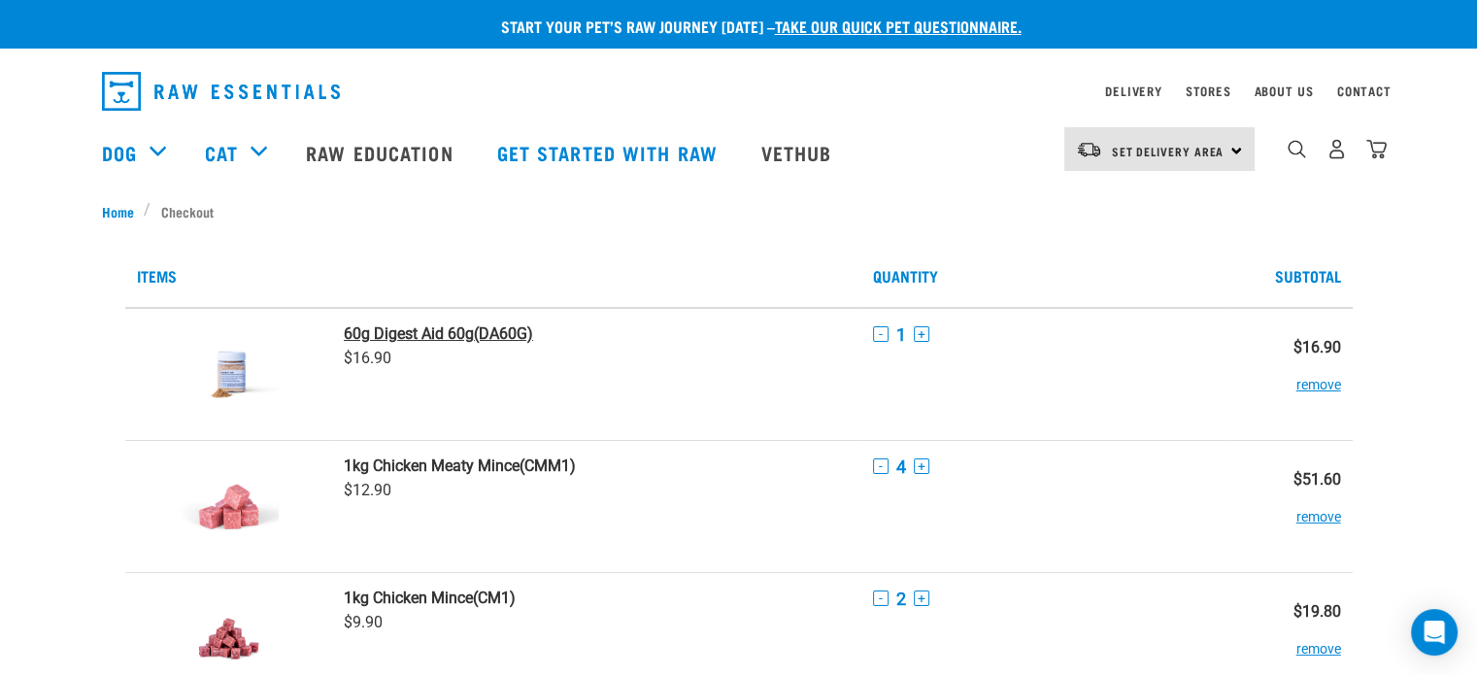
click at [427, 339] on strong "60g Digest Aid 60g" at bounding box center [409, 333] width 130 height 18
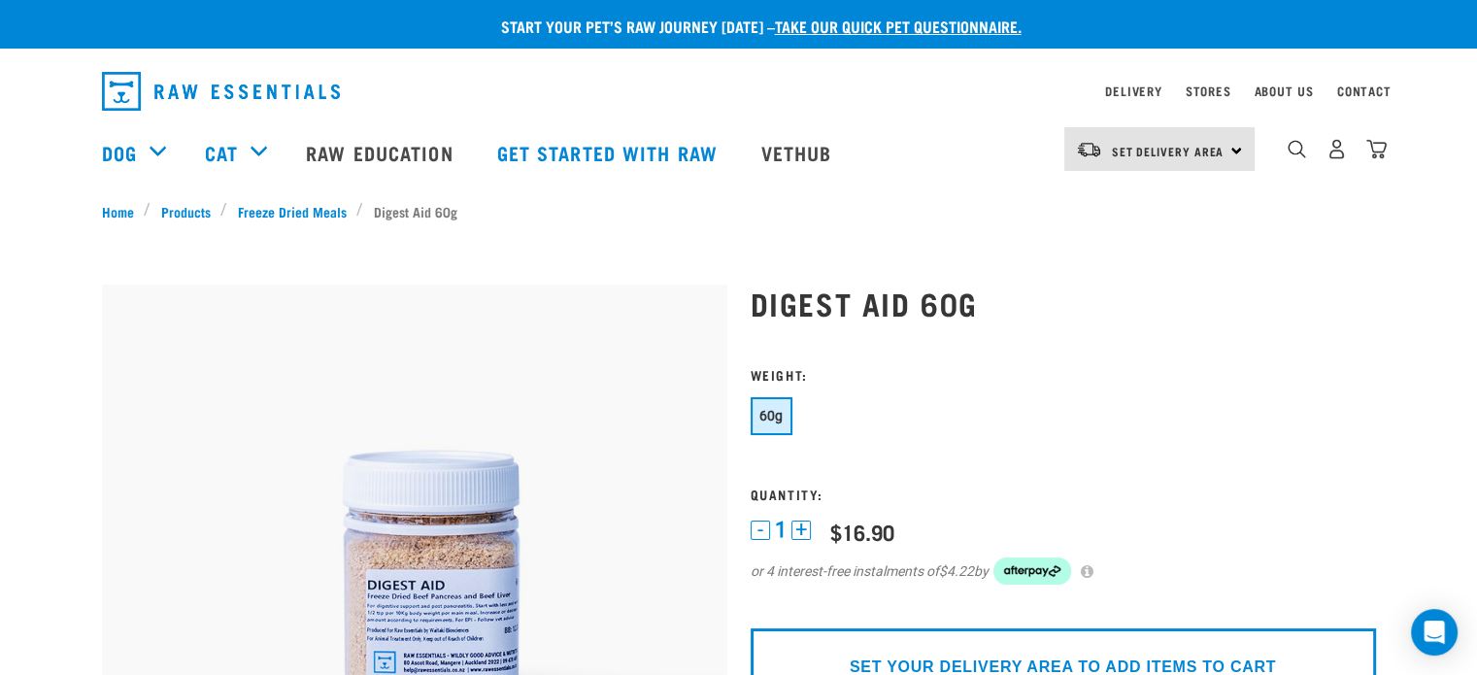
click at [1381, 150] on link "dropdown navigation" at bounding box center [1376, 155] width 20 height 10
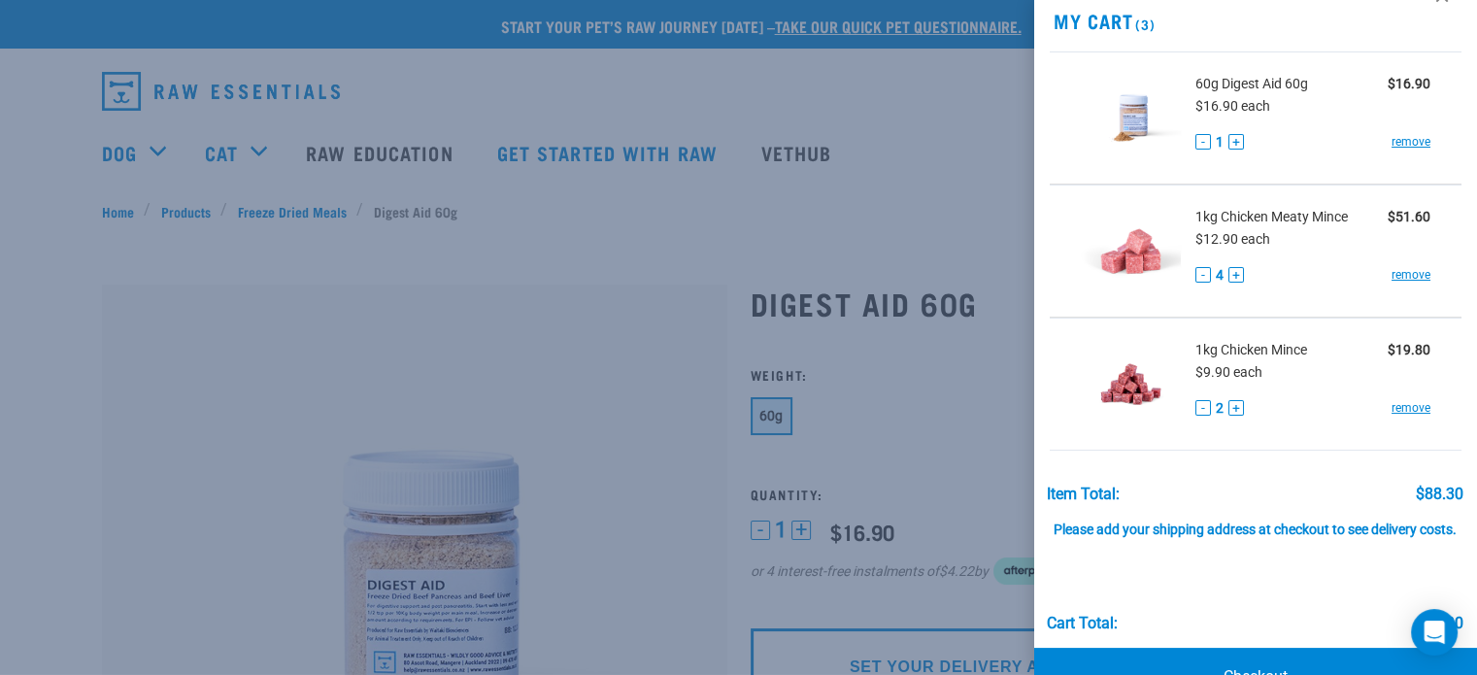
scroll to position [107, 0]
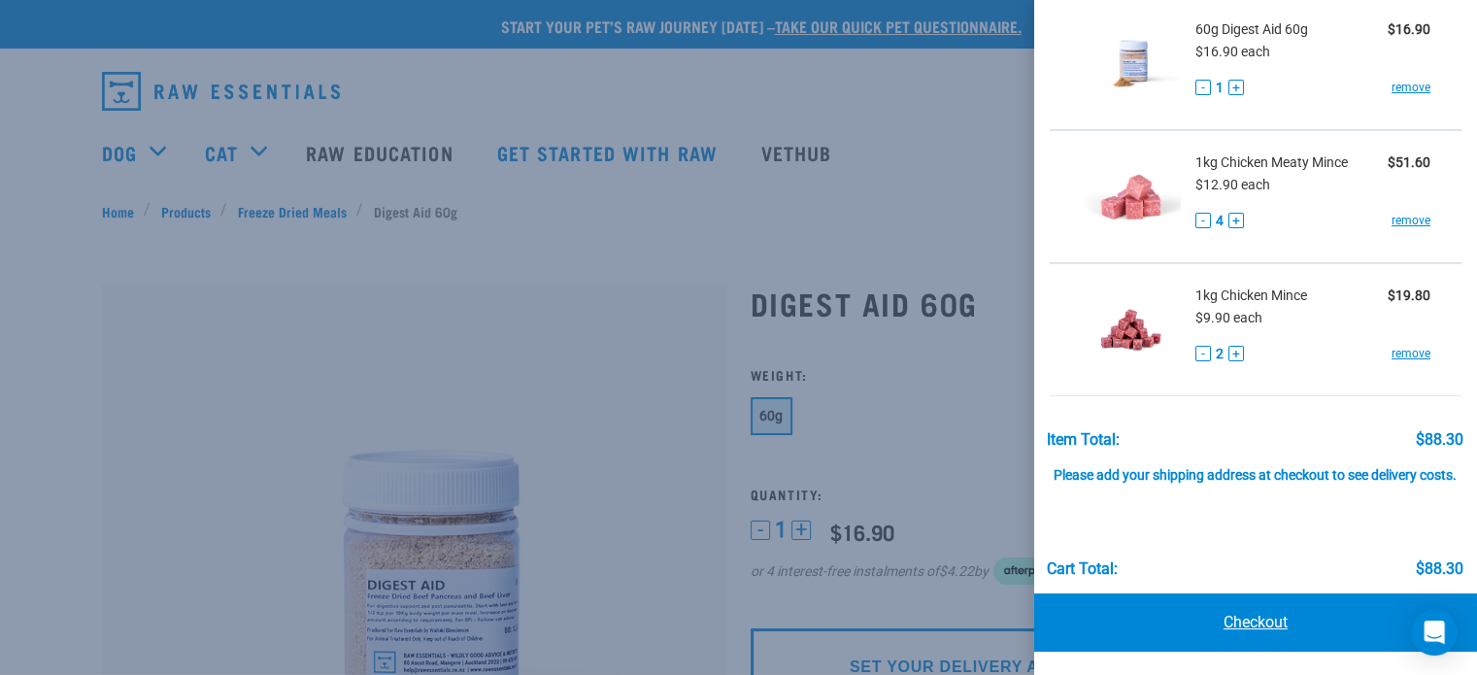
click at [1263, 616] on link "Checkout" at bounding box center [1255, 622] width 443 height 58
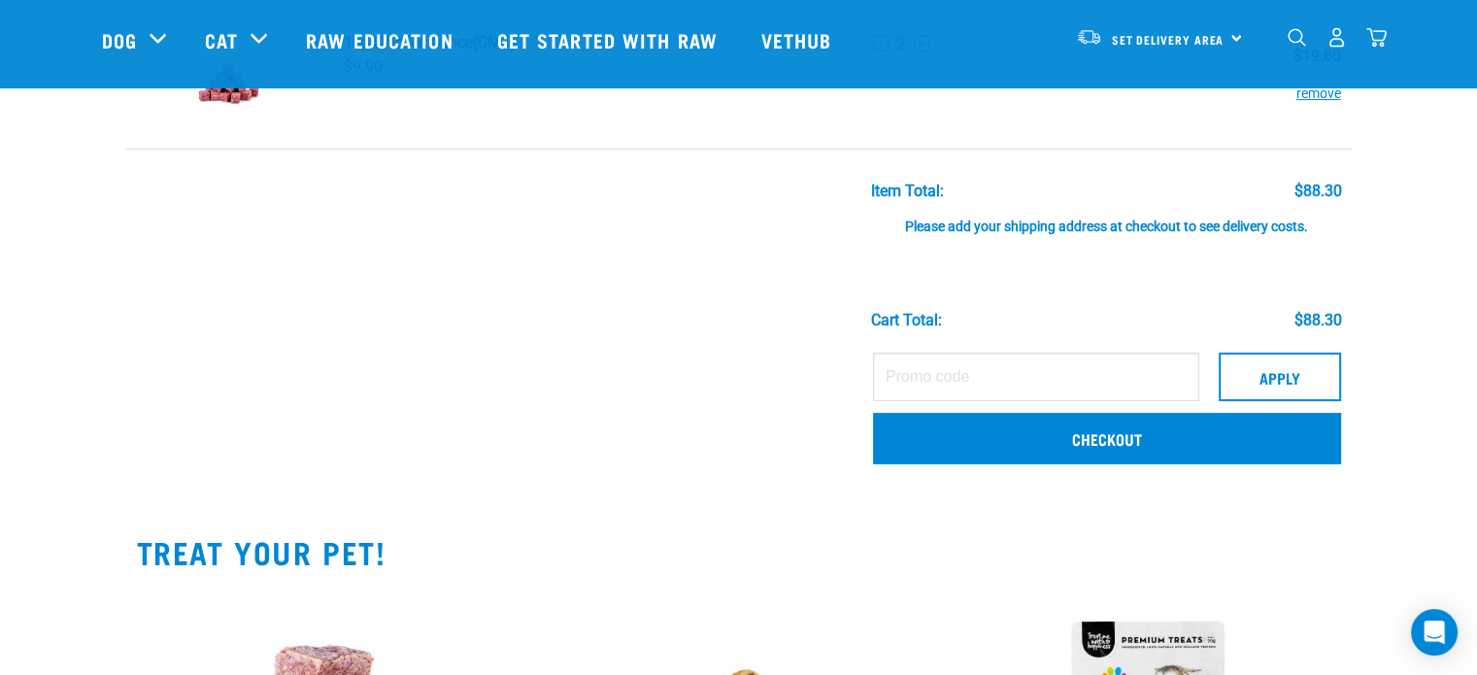
scroll to position [347, 0]
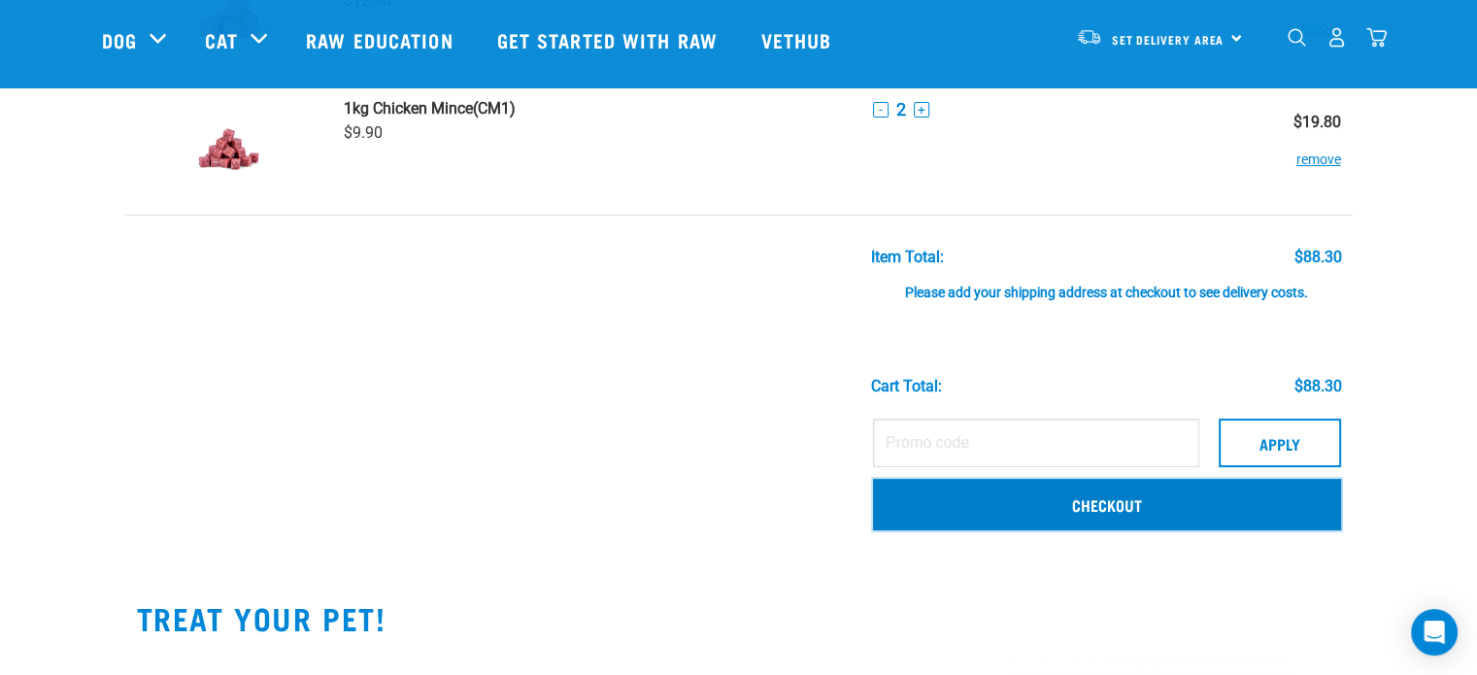
click at [1136, 489] on link "Checkout" at bounding box center [1107, 504] width 468 height 51
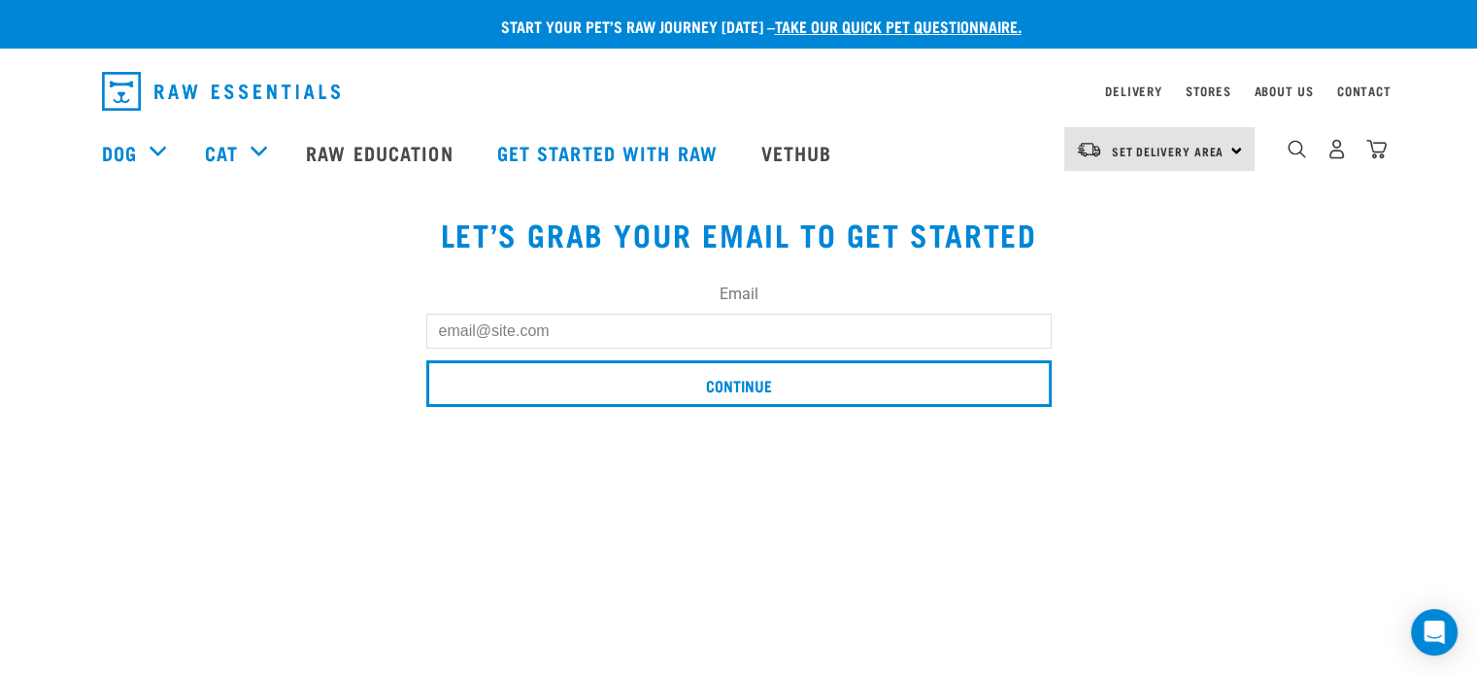
click at [676, 346] on input "Email" at bounding box center [738, 331] width 625 height 35
type input "[EMAIL_ADDRESS][DOMAIN_NAME]"
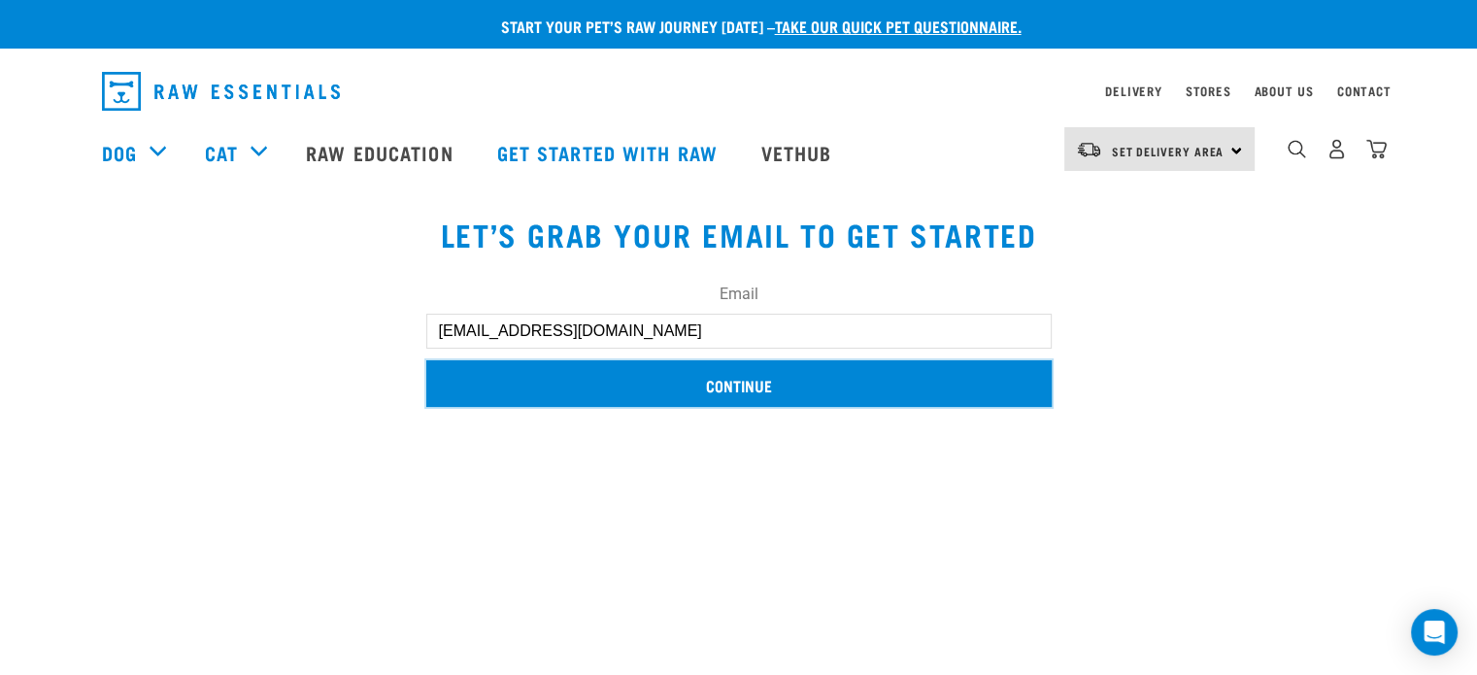
click at [706, 389] on input "Continue" at bounding box center [738, 383] width 625 height 47
click at [756, 387] on input "Continue" at bounding box center [738, 383] width 625 height 47
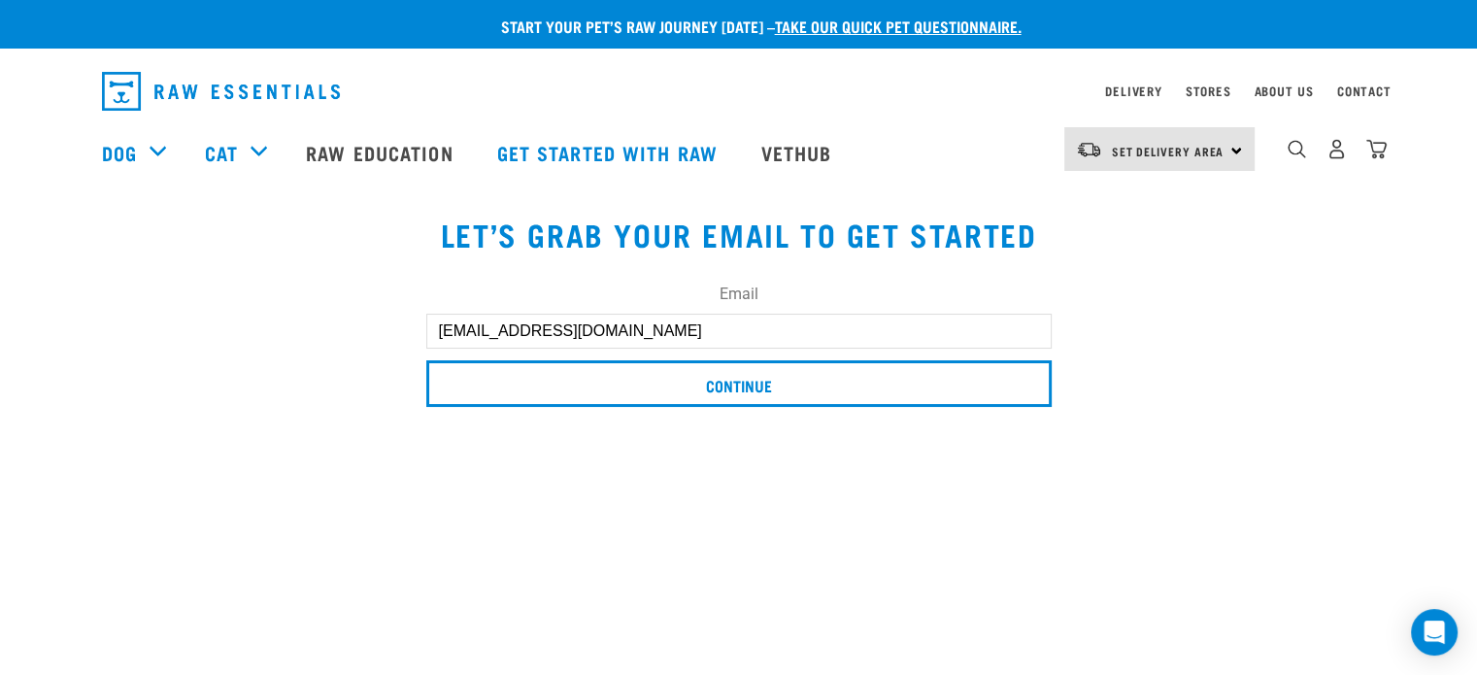
click at [36, 68] on button "delete" at bounding box center [26, 58] width 19 height 19
click at [1373, 155] on img "dropdown navigation" at bounding box center [1376, 149] width 20 height 20
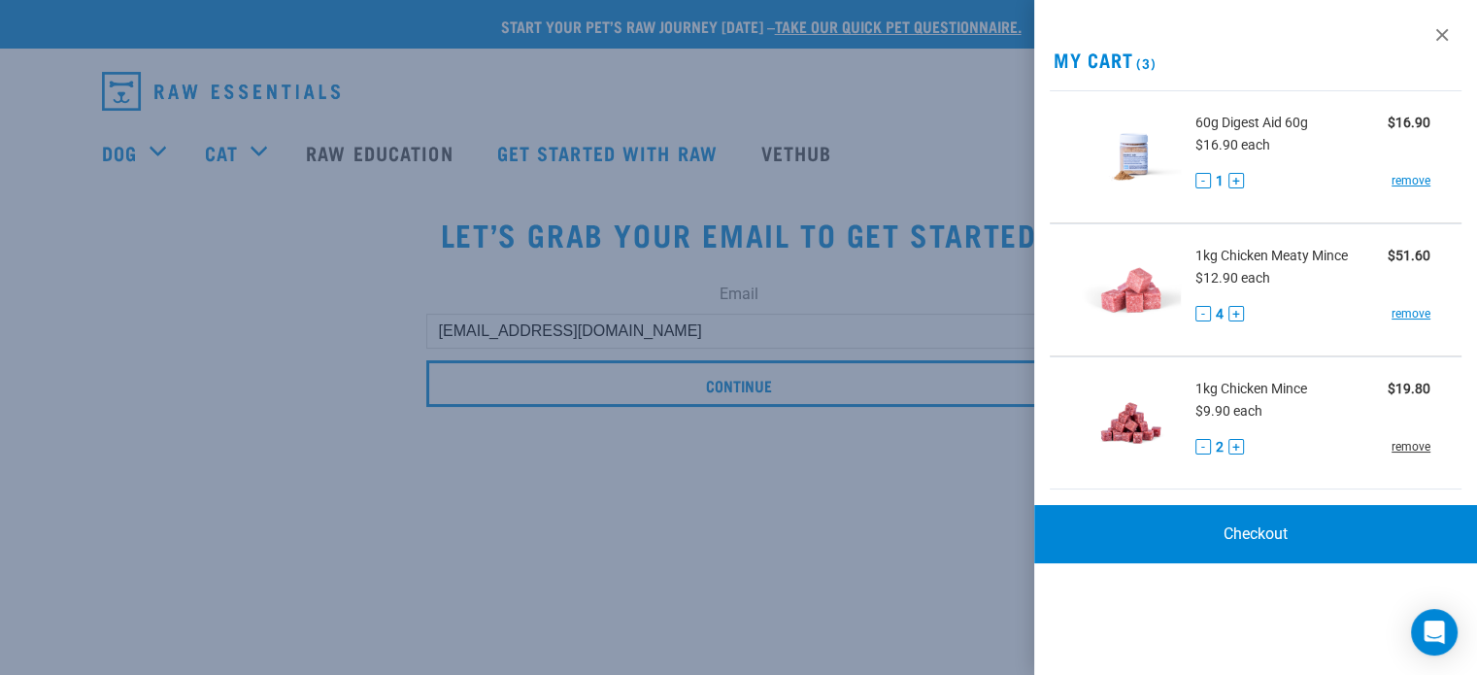
click at [1410, 444] on link "remove" at bounding box center [1411, 446] width 39 height 17
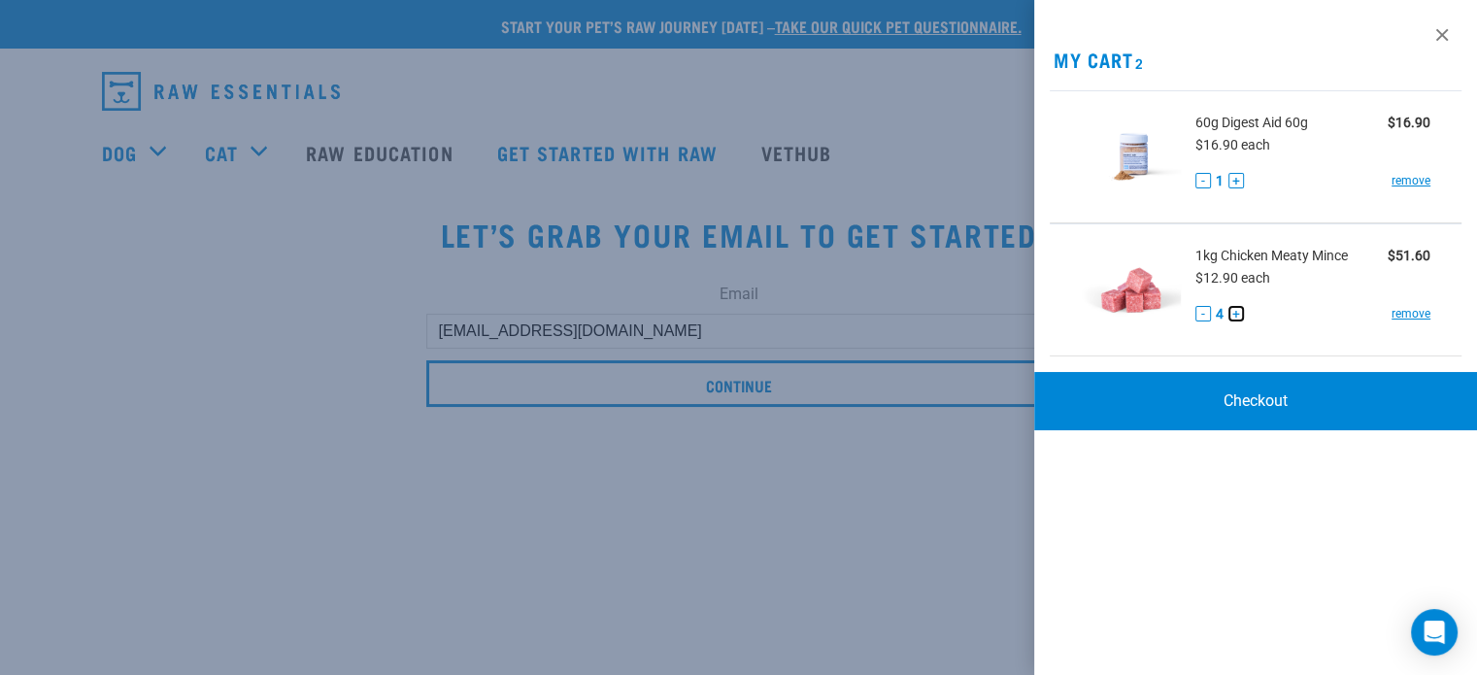
click at [1233, 317] on button "+" at bounding box center [1237, 314] width 16 height 16
click at [1264, 391] on link "Checkout" at bounding box center [1255, 401] width 443 height 58
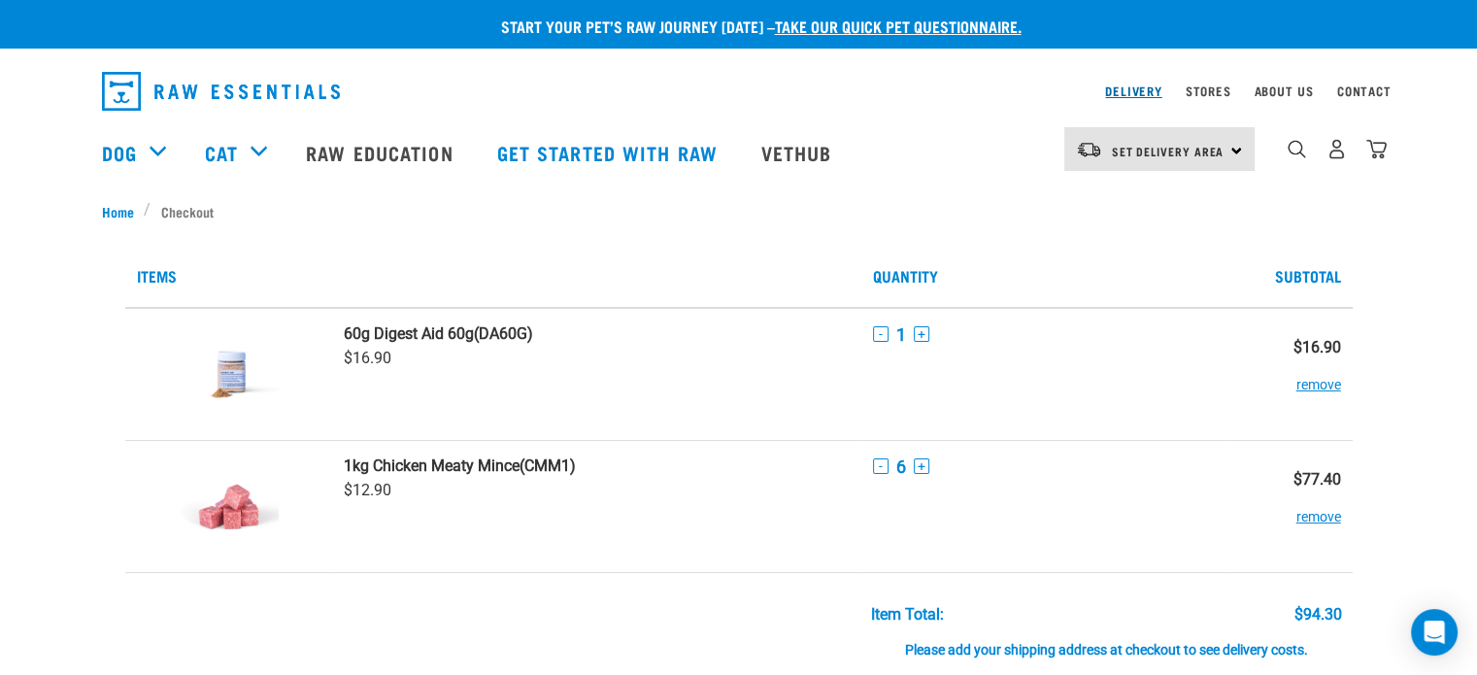
click at [1115, 92] on link "Delivery" at bounding box center [1133, 90] width 56 height 7
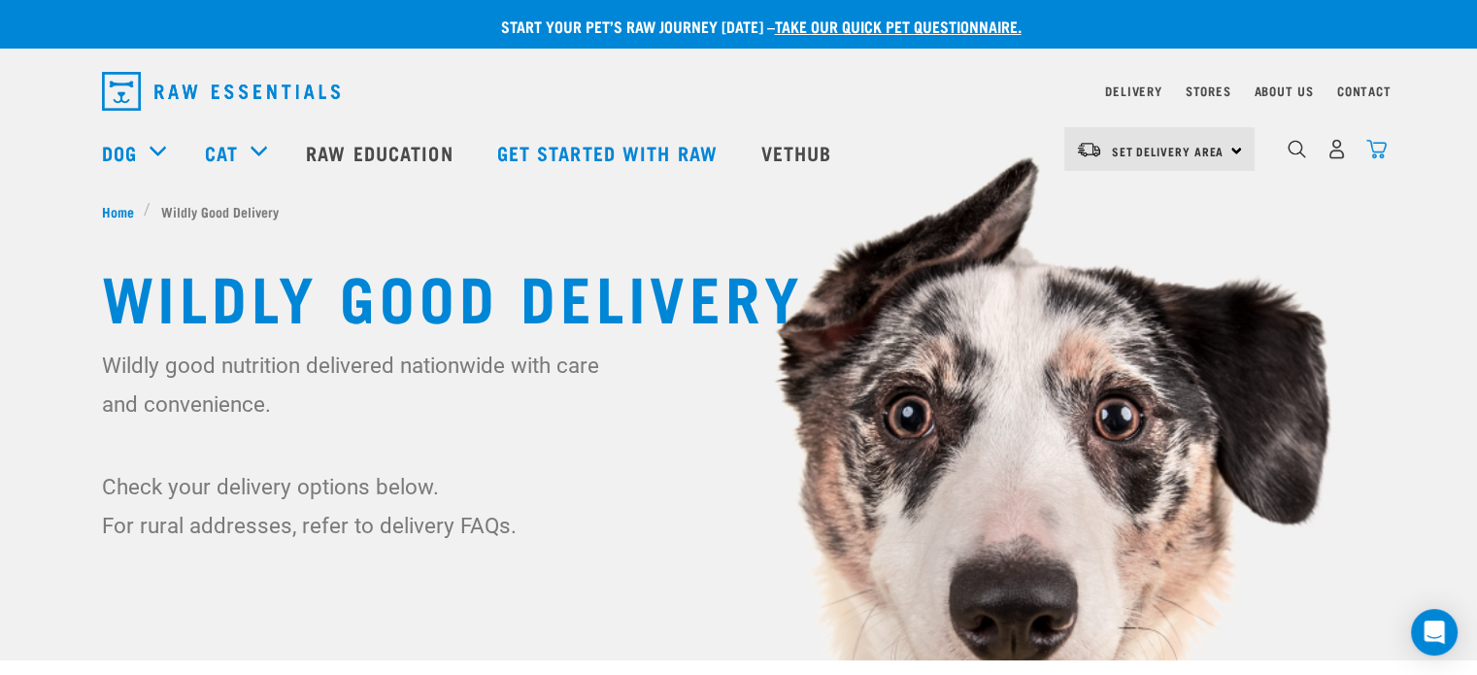
click at [1383, 144] on img "dropdown navigation" at bounding box center [1376, 149] width 20 height 20
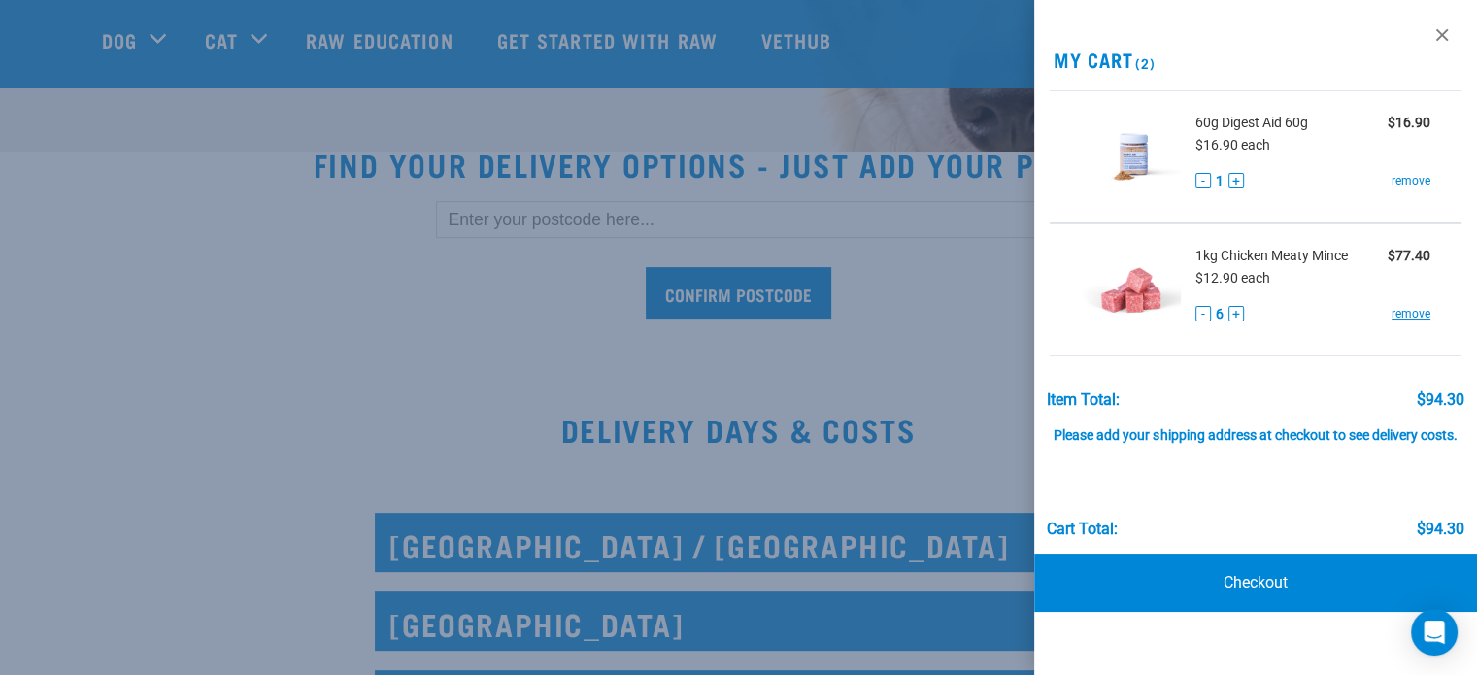
scroll to position [511, 0]
